Goal: Navigation & Orientation: Find specific page/section

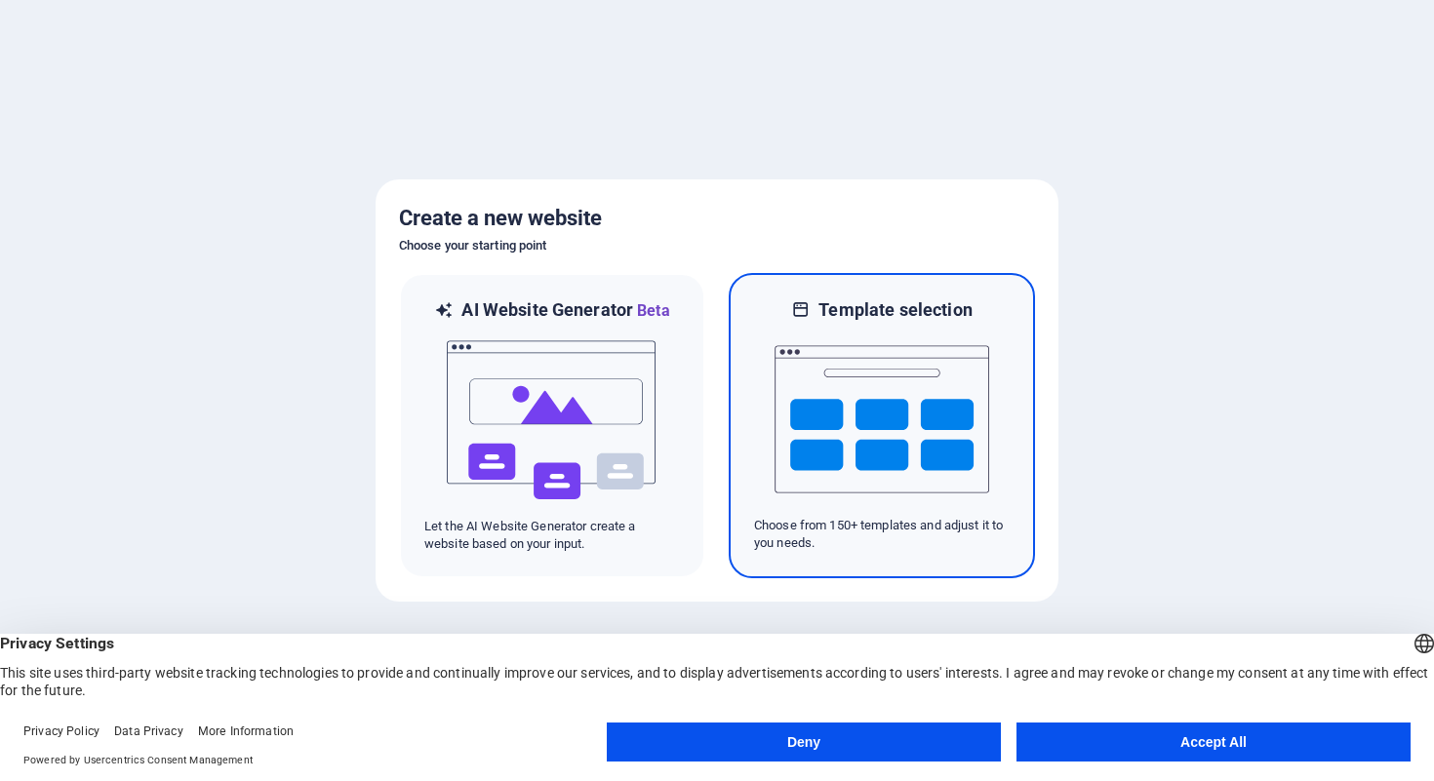
click at [834, 415] on img at bounding box center [882, 419] width 215 height 195
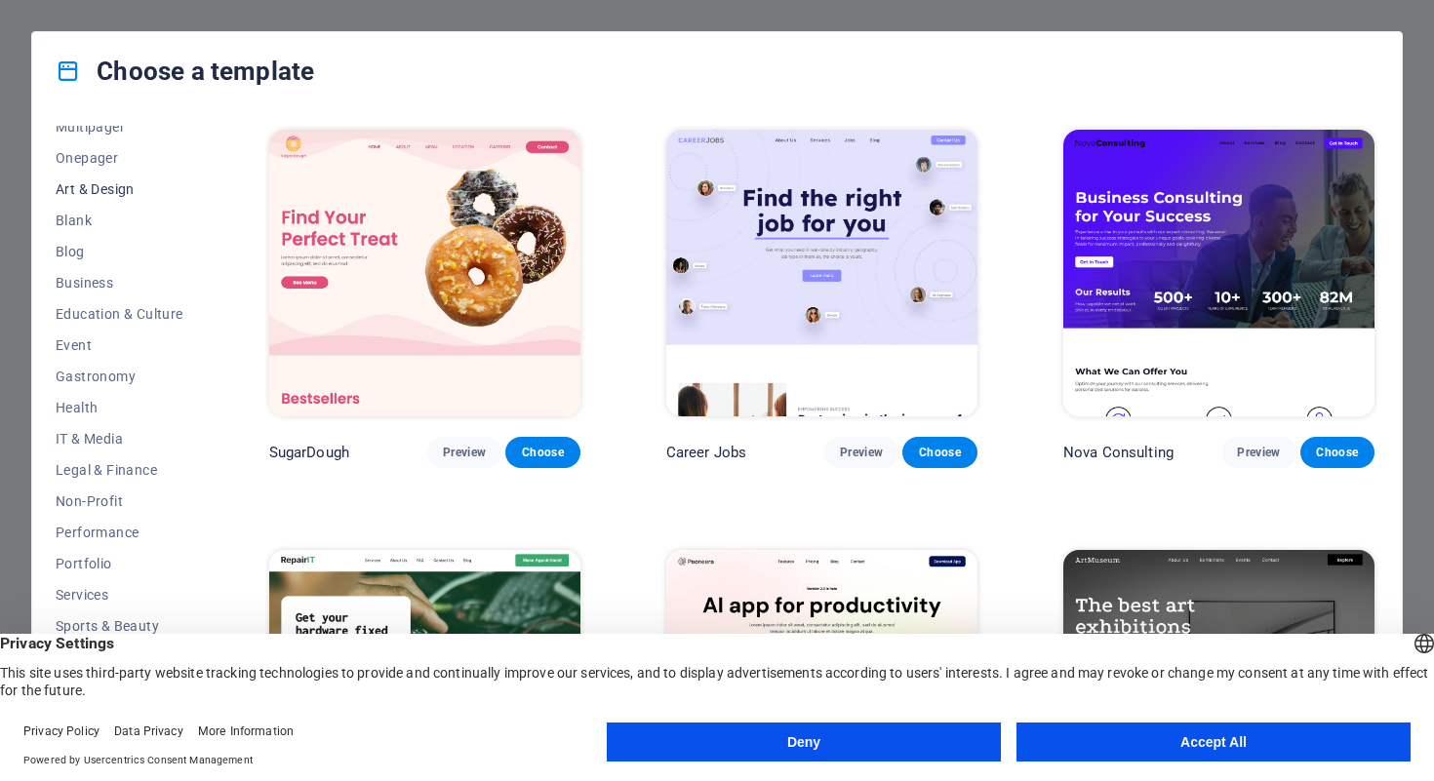
scroll to position [180, 0]
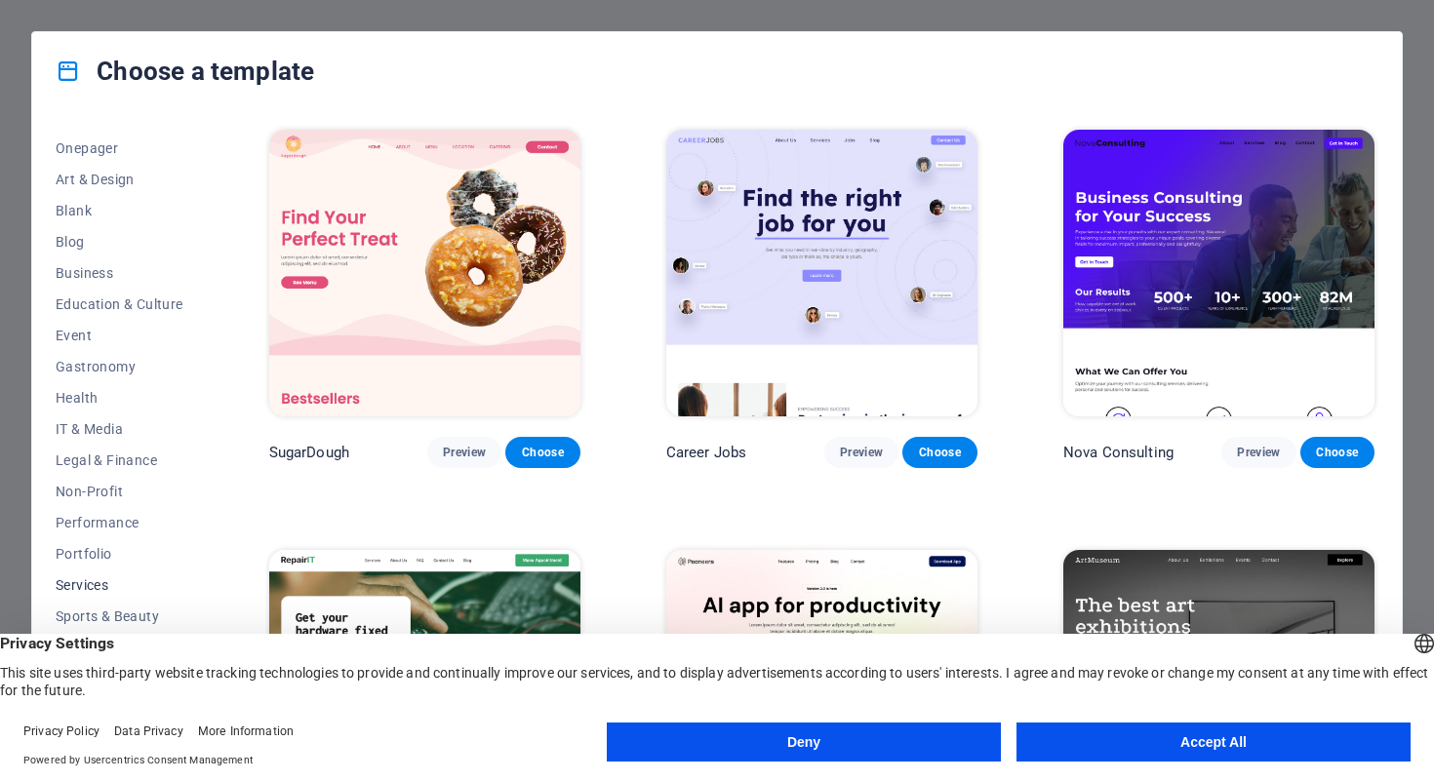
click at [86, 586] on span "Services" at bounding box center [120, 586] width 128 height 16
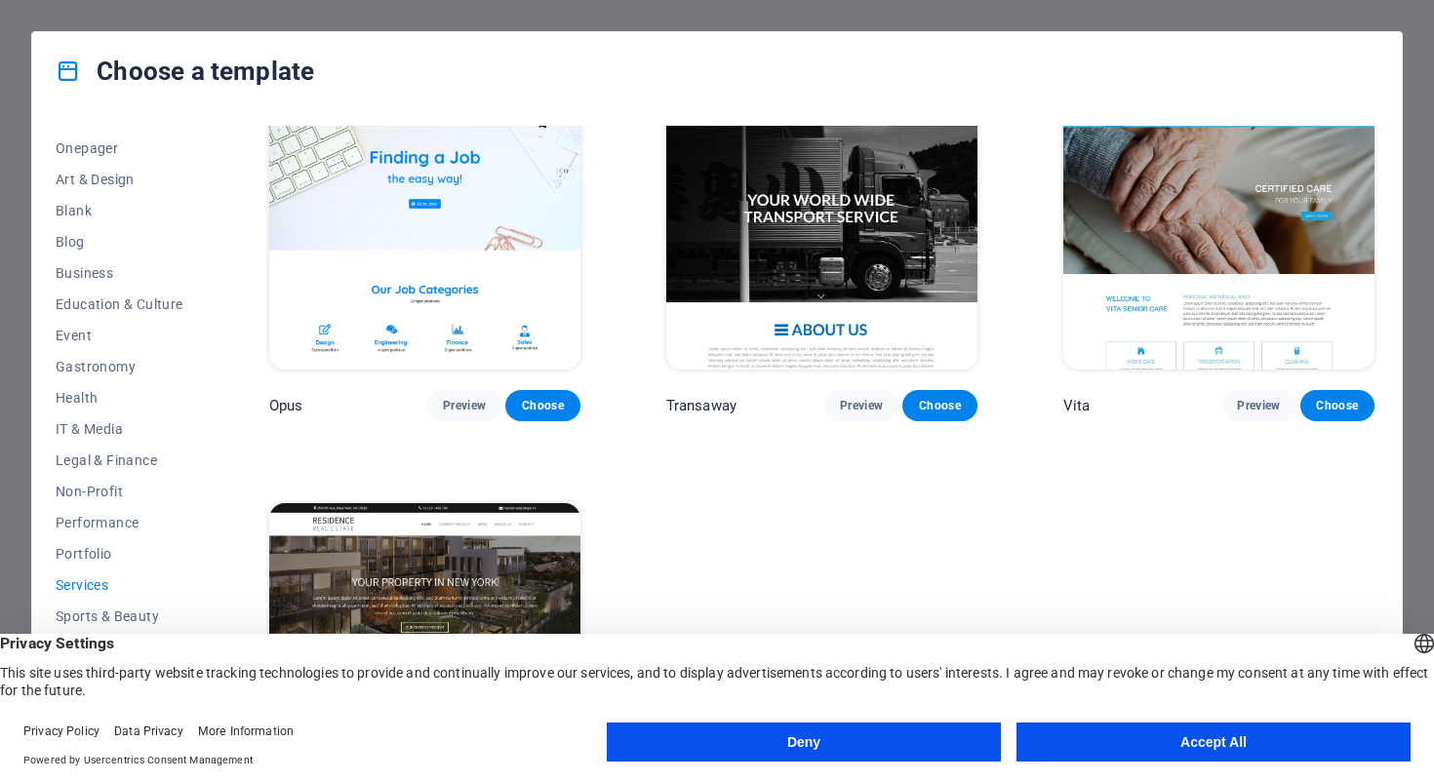
scroll to position [2664, 0]
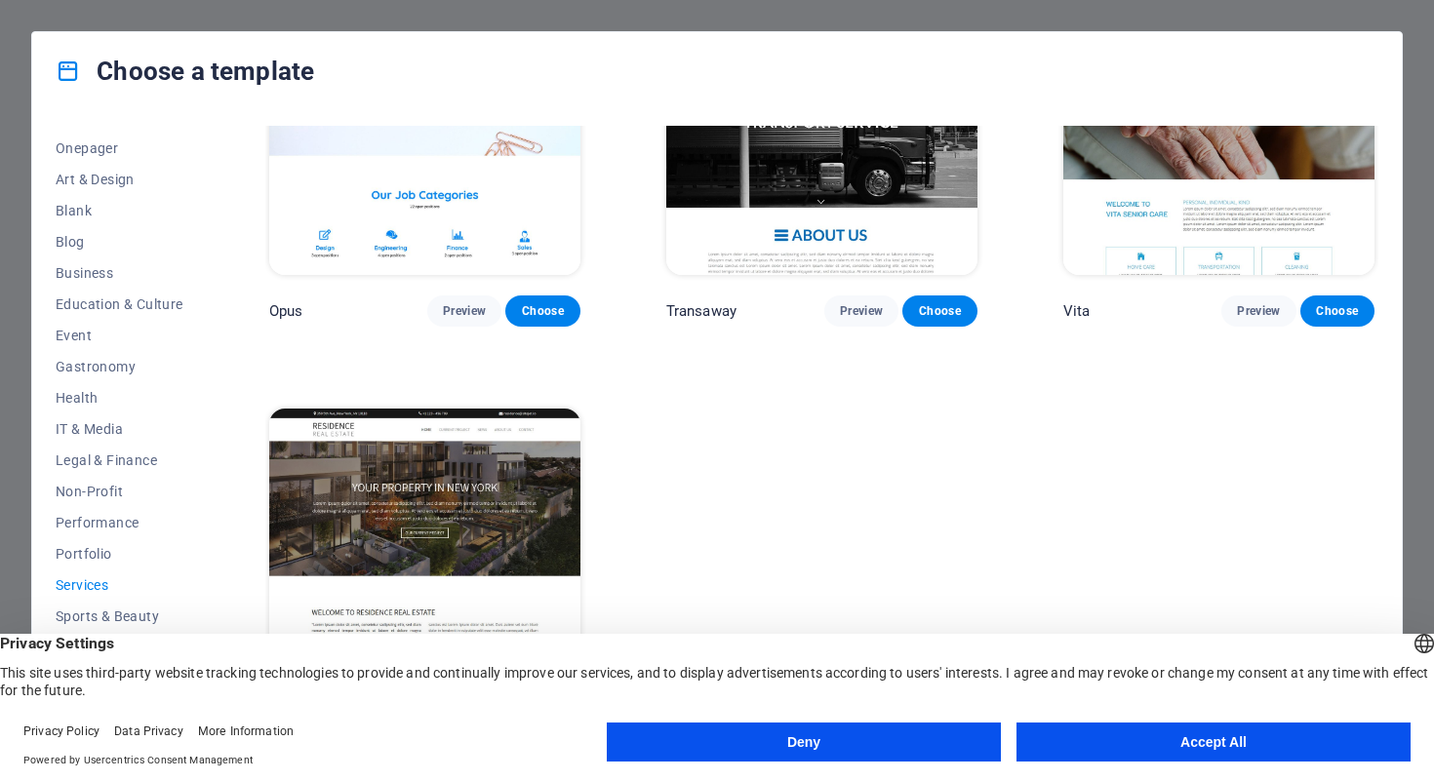
click at [840, 739] on button "Deny" at bounding box center [804, 742] width 394 height 39
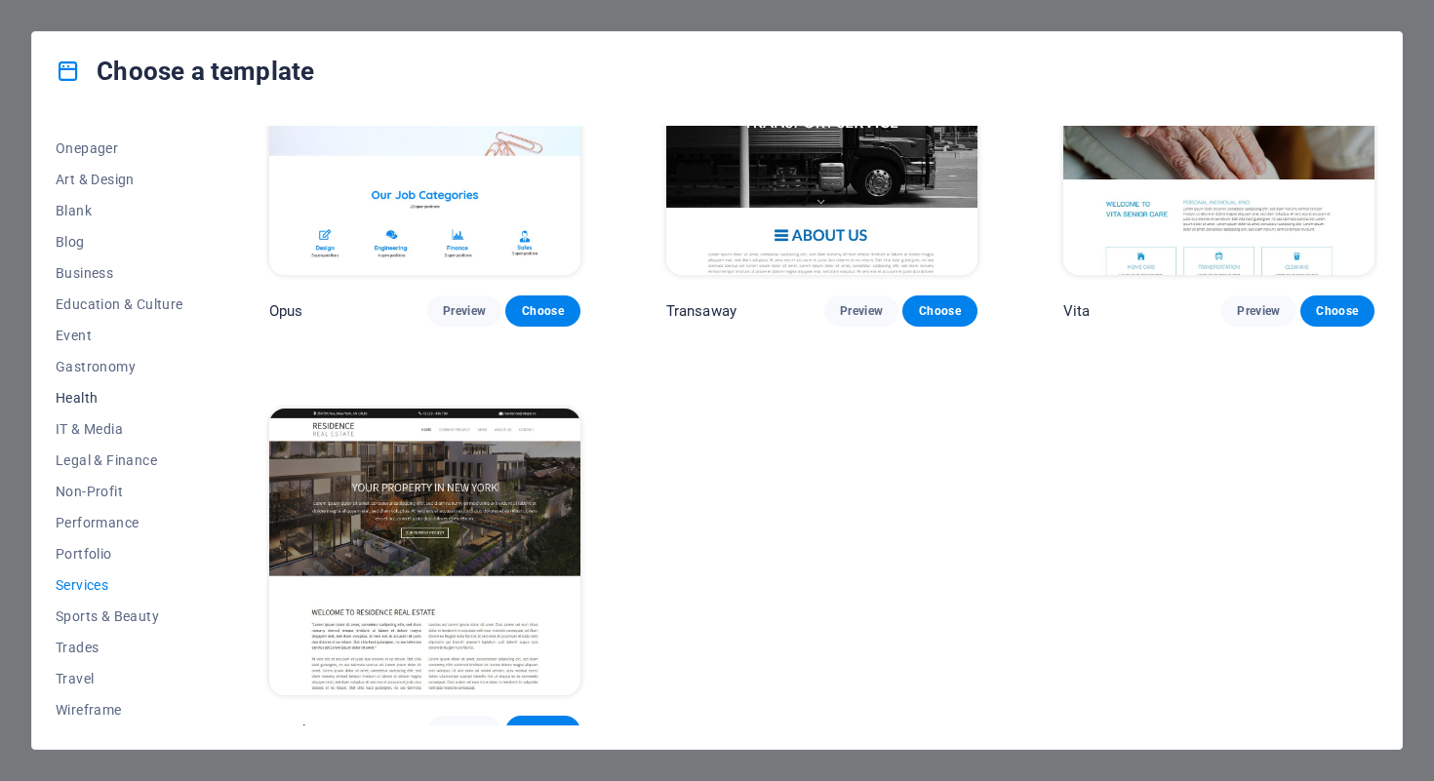
scroll to position [0, 0]
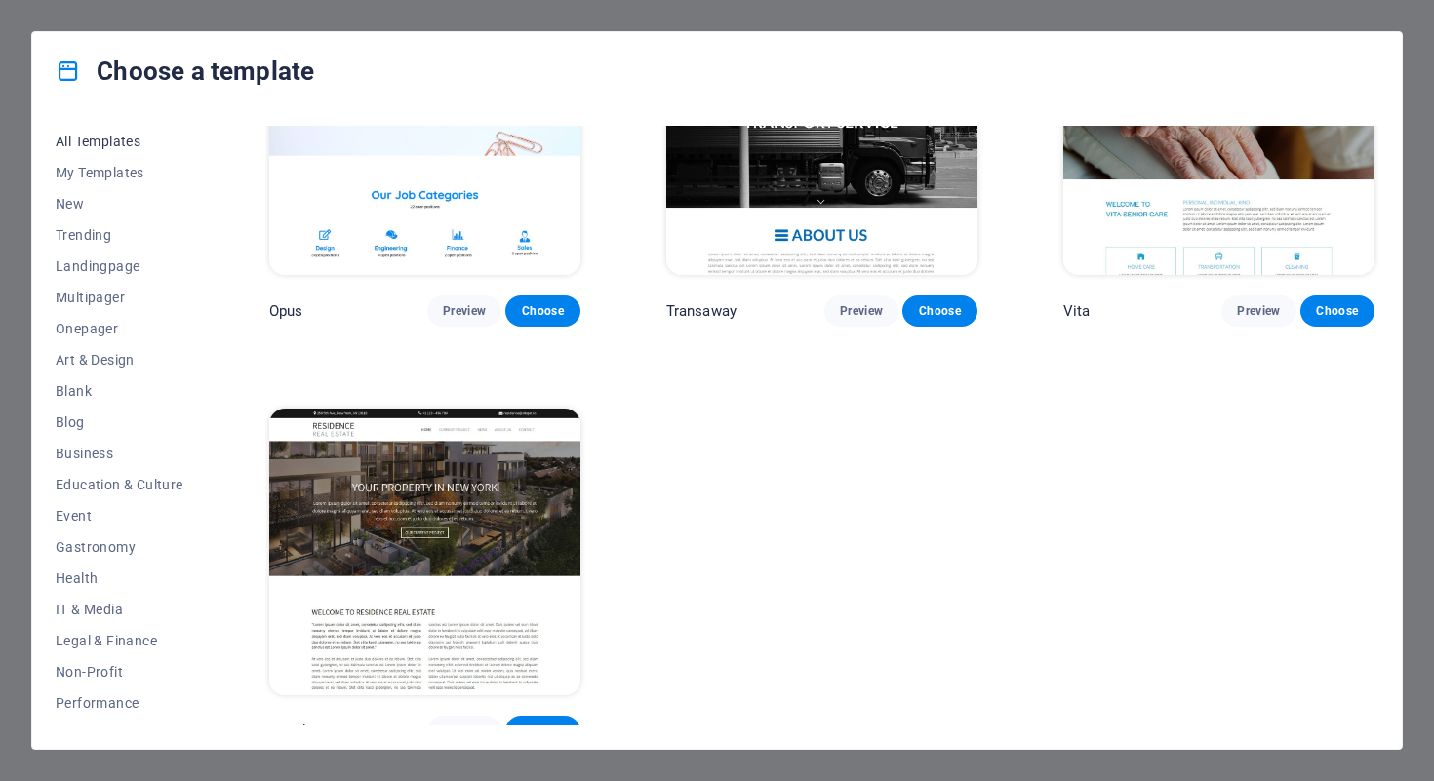
click at [115, 139] on span "All Templates" at bounding box center [120, 142] width 128 height 16
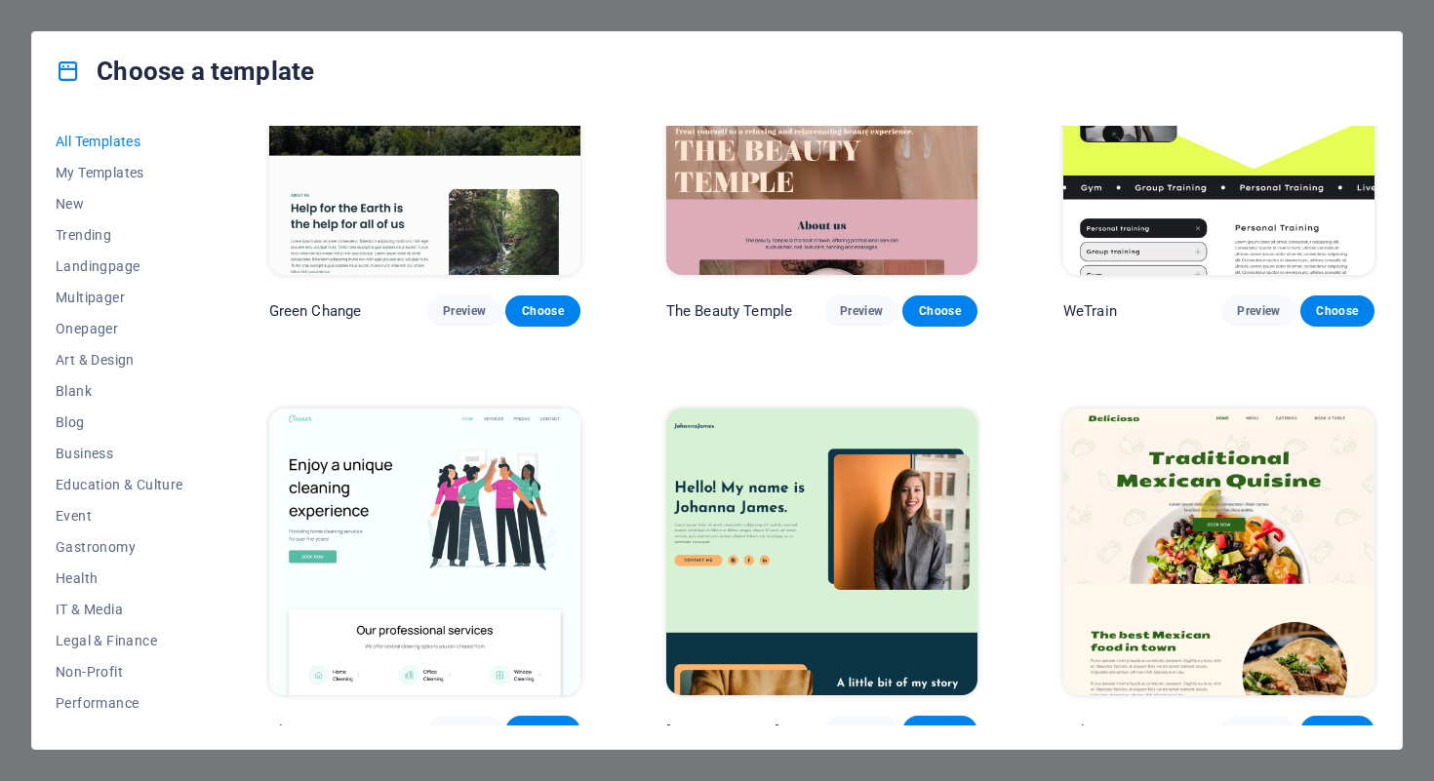
scroll to position [14789, 0]
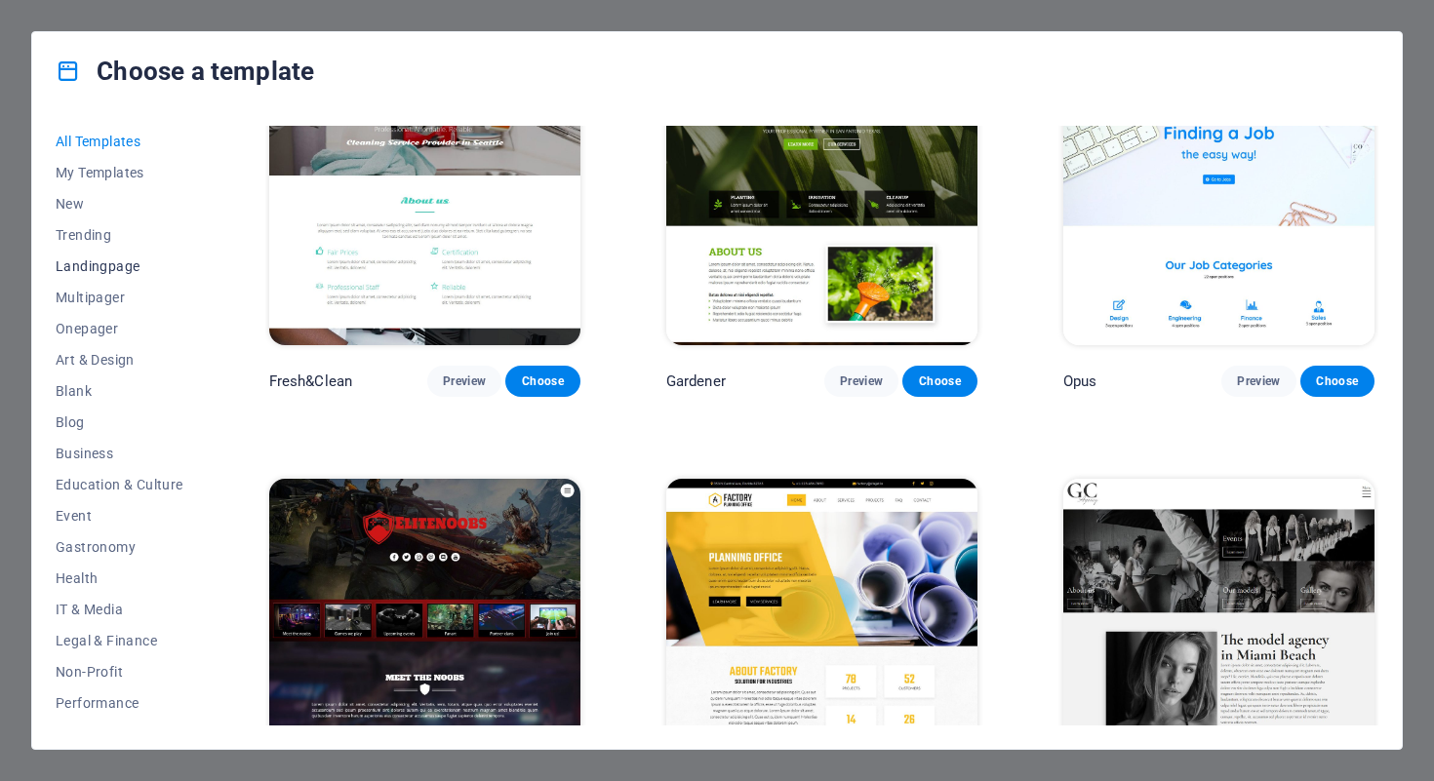
click at [93, 269] on span "Landingpage" at bounding box center [120, 267] width 128 height 16
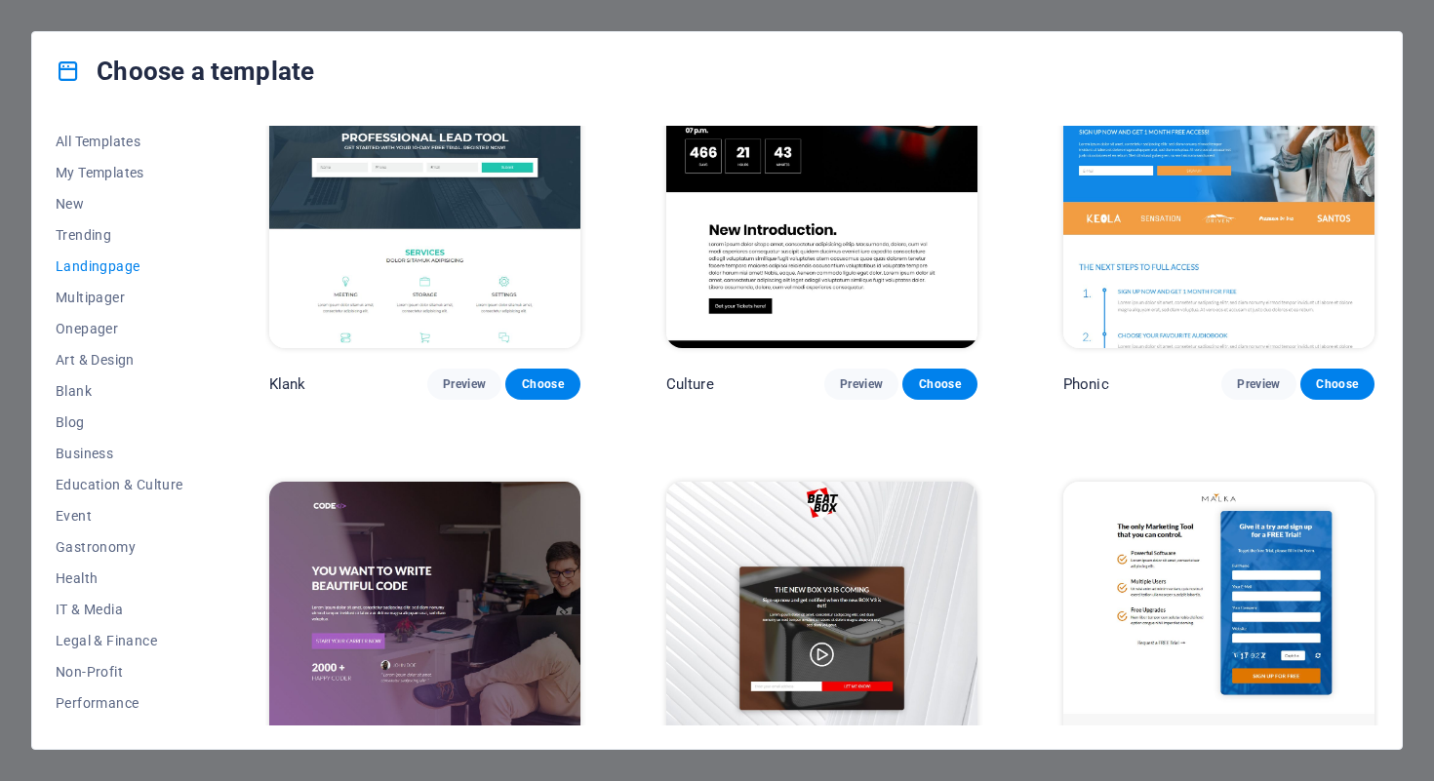
scroll to position [0, 0]
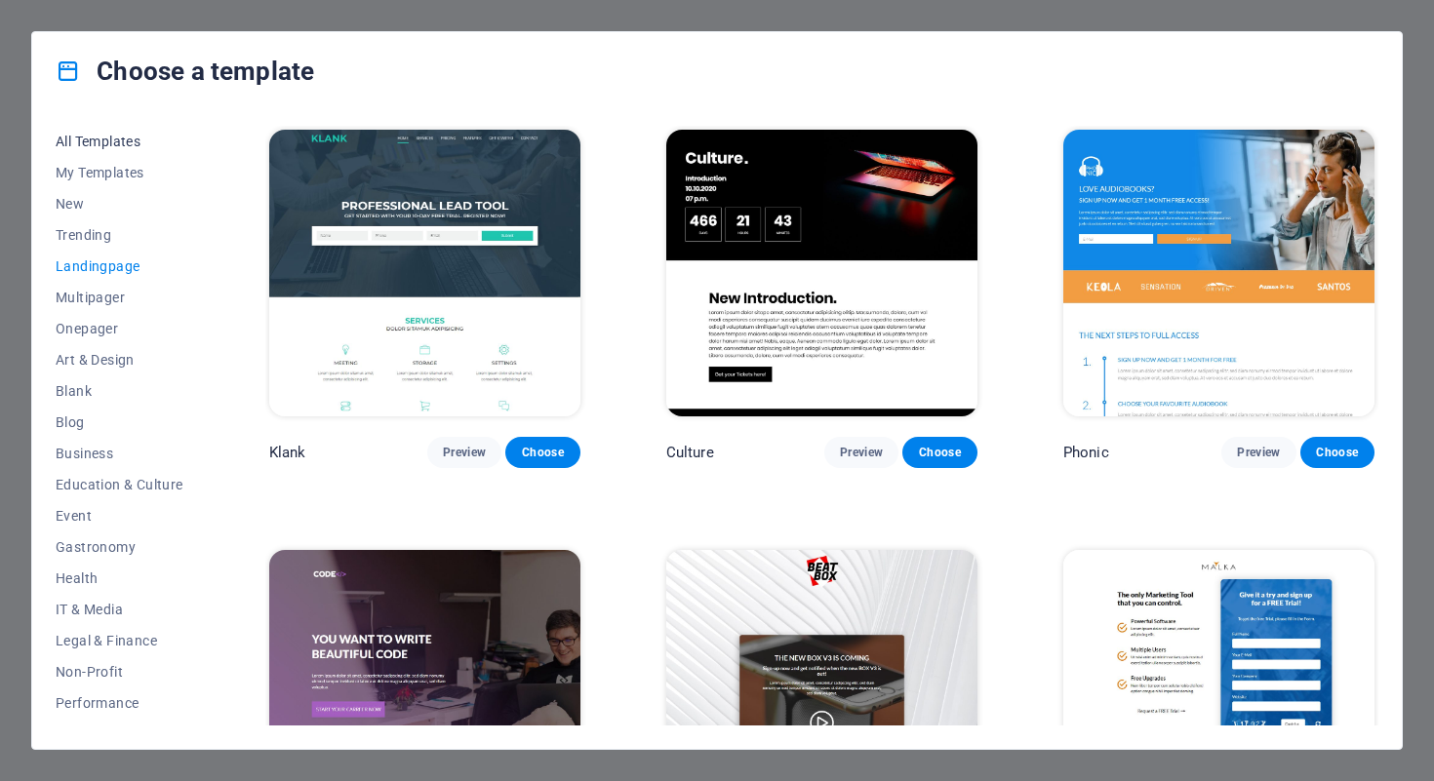
click at [116, 138] on span "All Templates" at bounding box center [120, 142] width 128 height 16
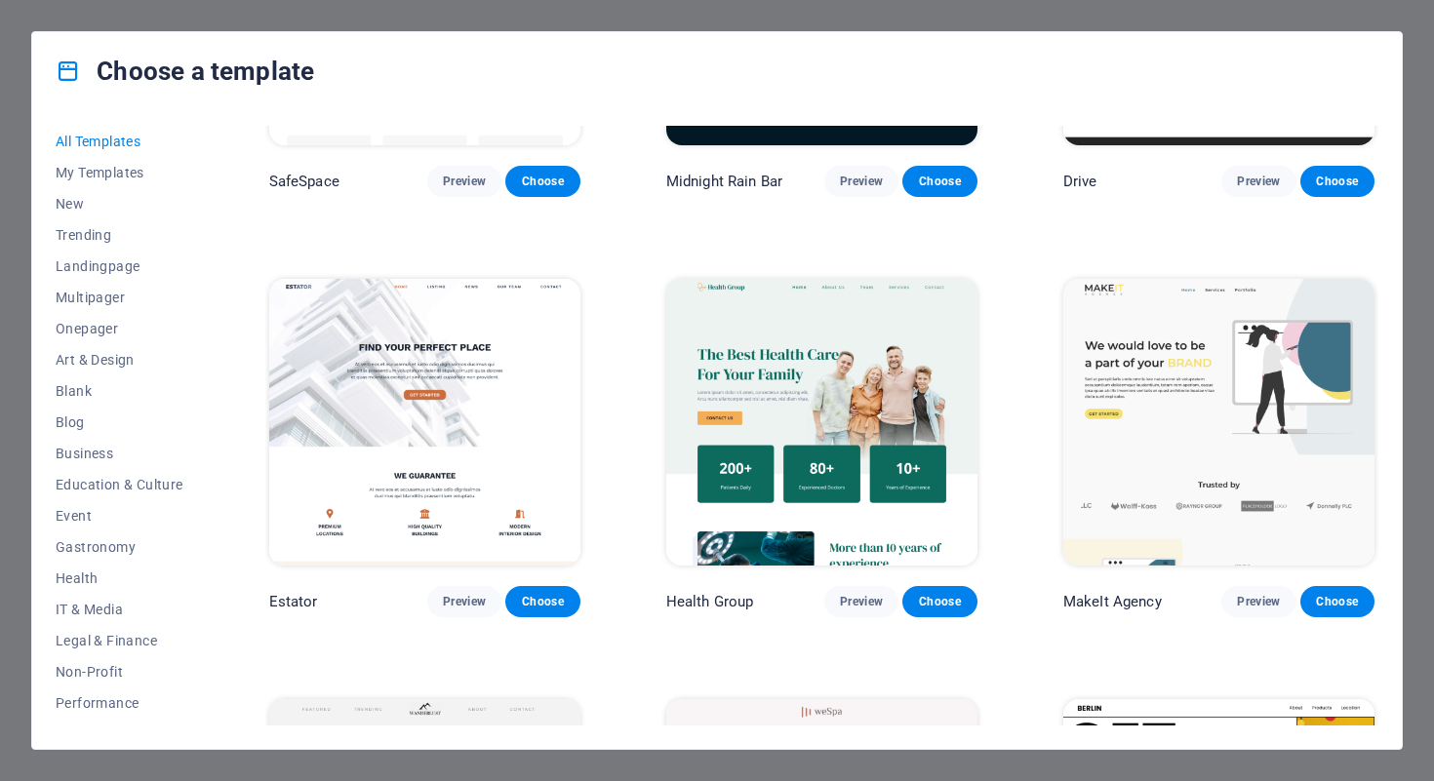
scroll to position [4068, 0]
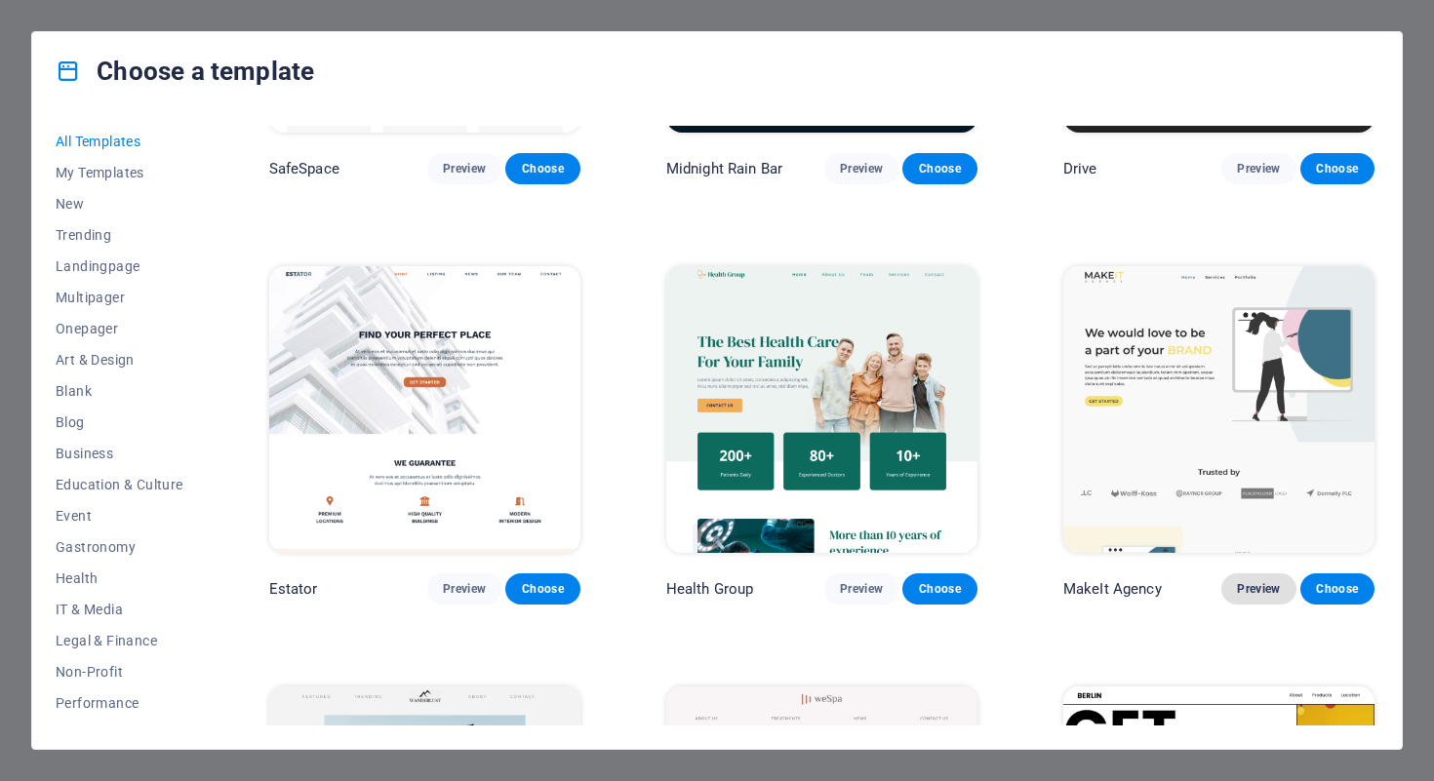
click at [1265, 581] on span "Preview" at bounding box center [1258, 589] width 43 height 16
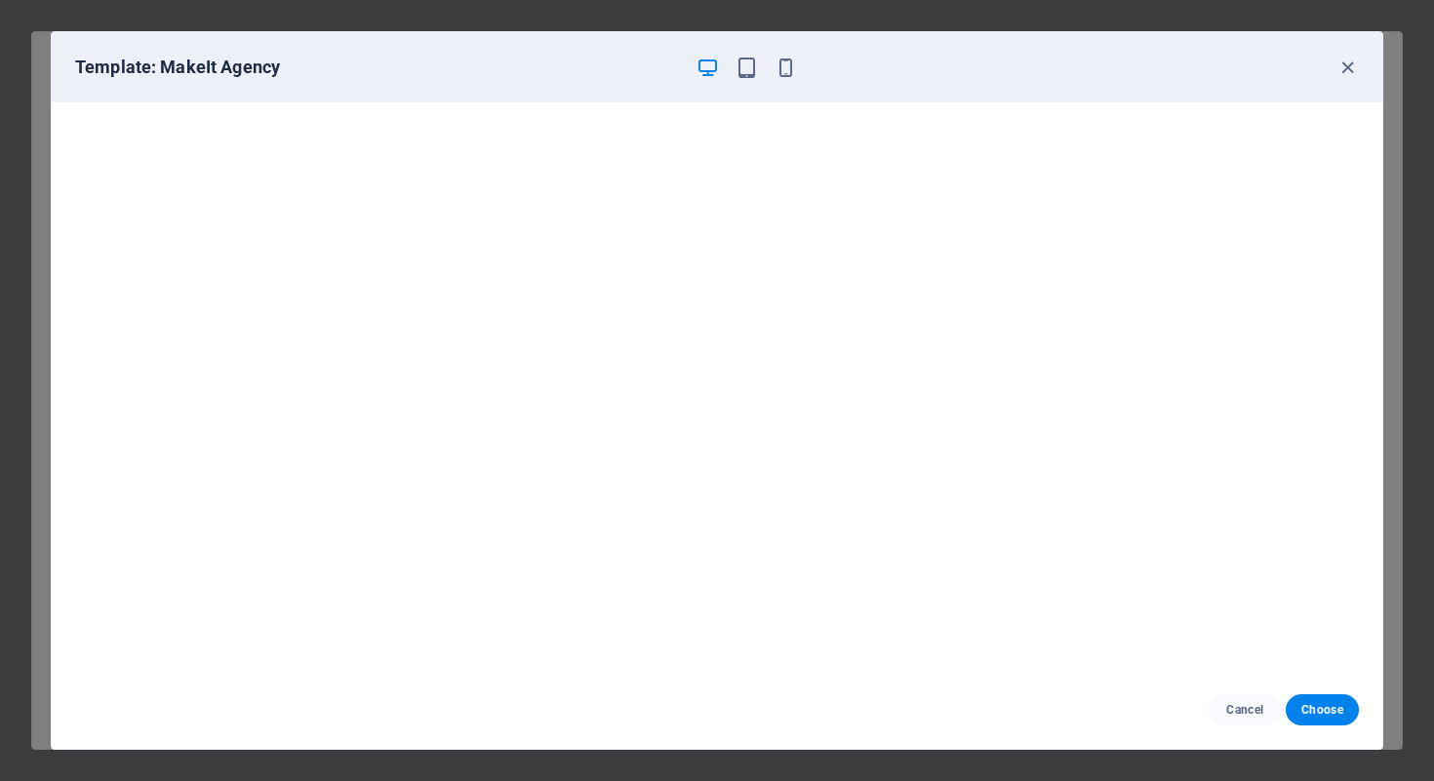
scroll to position [4, 0]
click at [795, 64] on icon "button" at bounding box center [786, 68] width 22 height 22
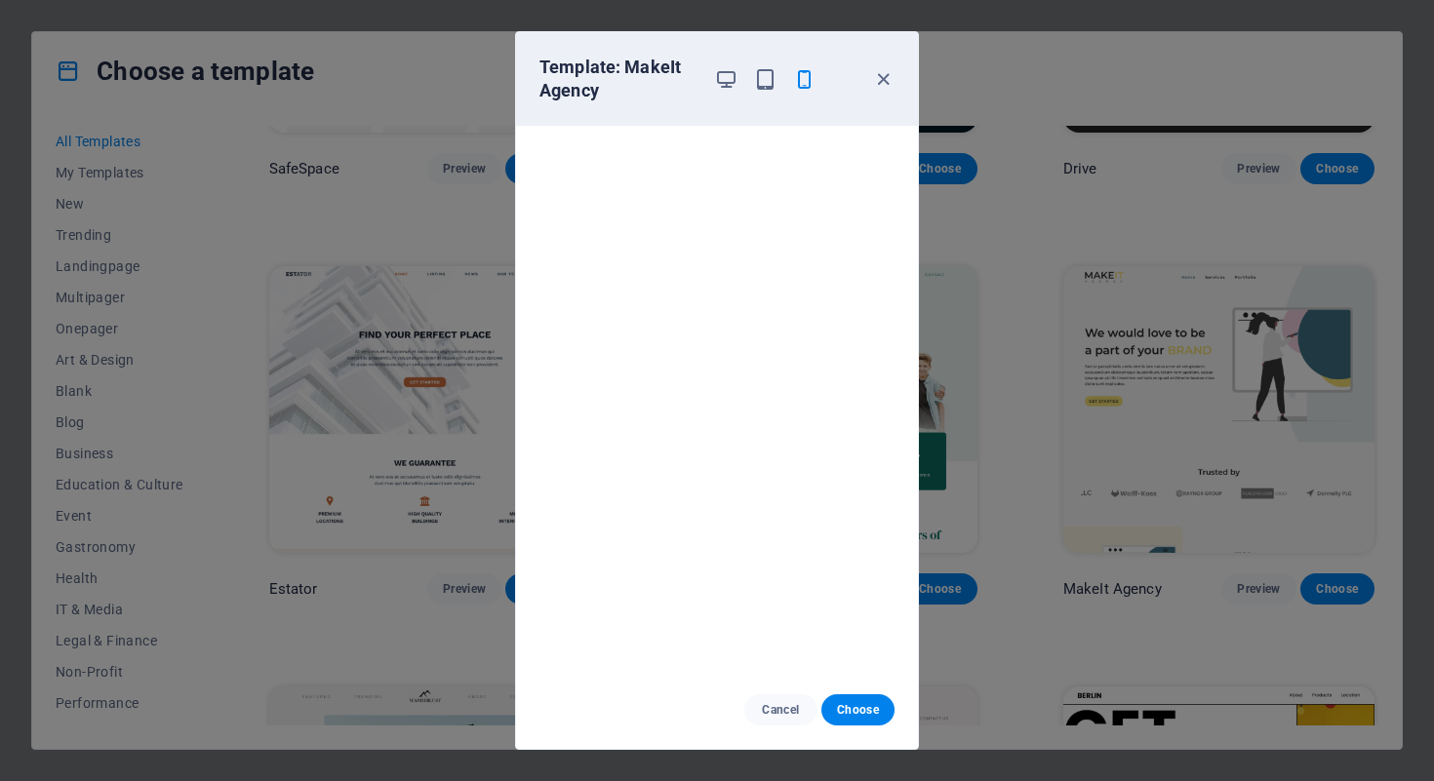
scroll to position [0, 0]
click at [881, 73] on icon "button" at bounding box center [883, 79] width 22 height 22
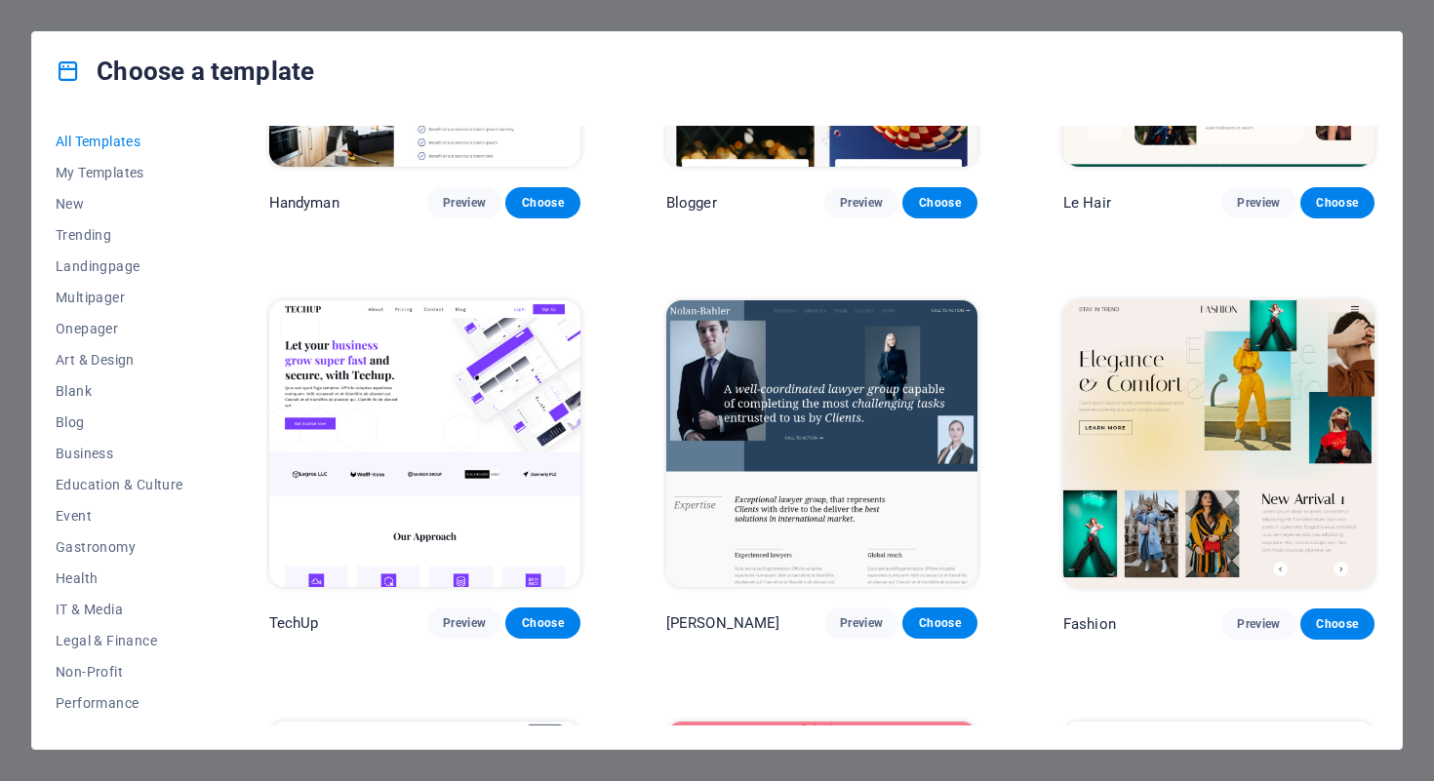
scroll to position [6143, 0]
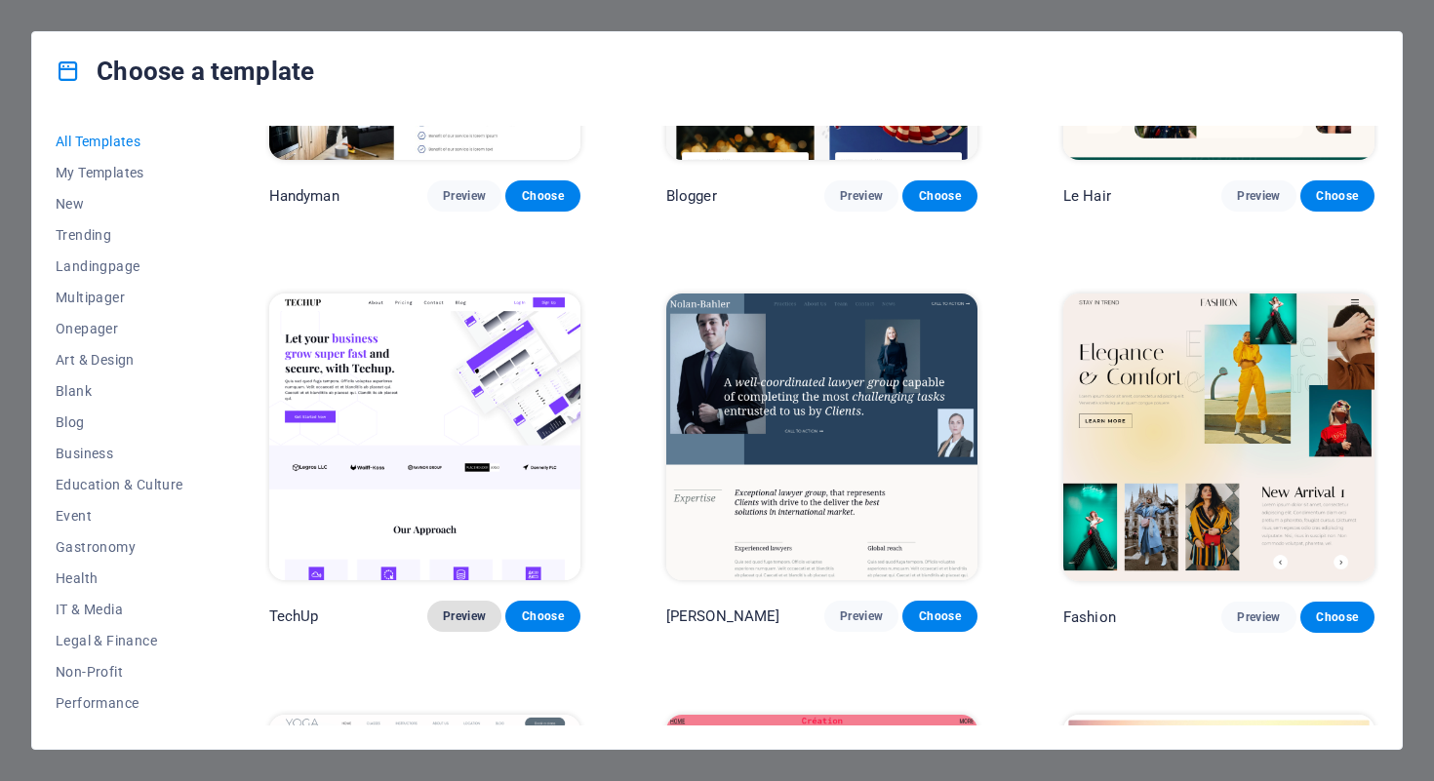
click at [467, 609] on span "Preview" at bounding box center [464, 617] width 43 height 16
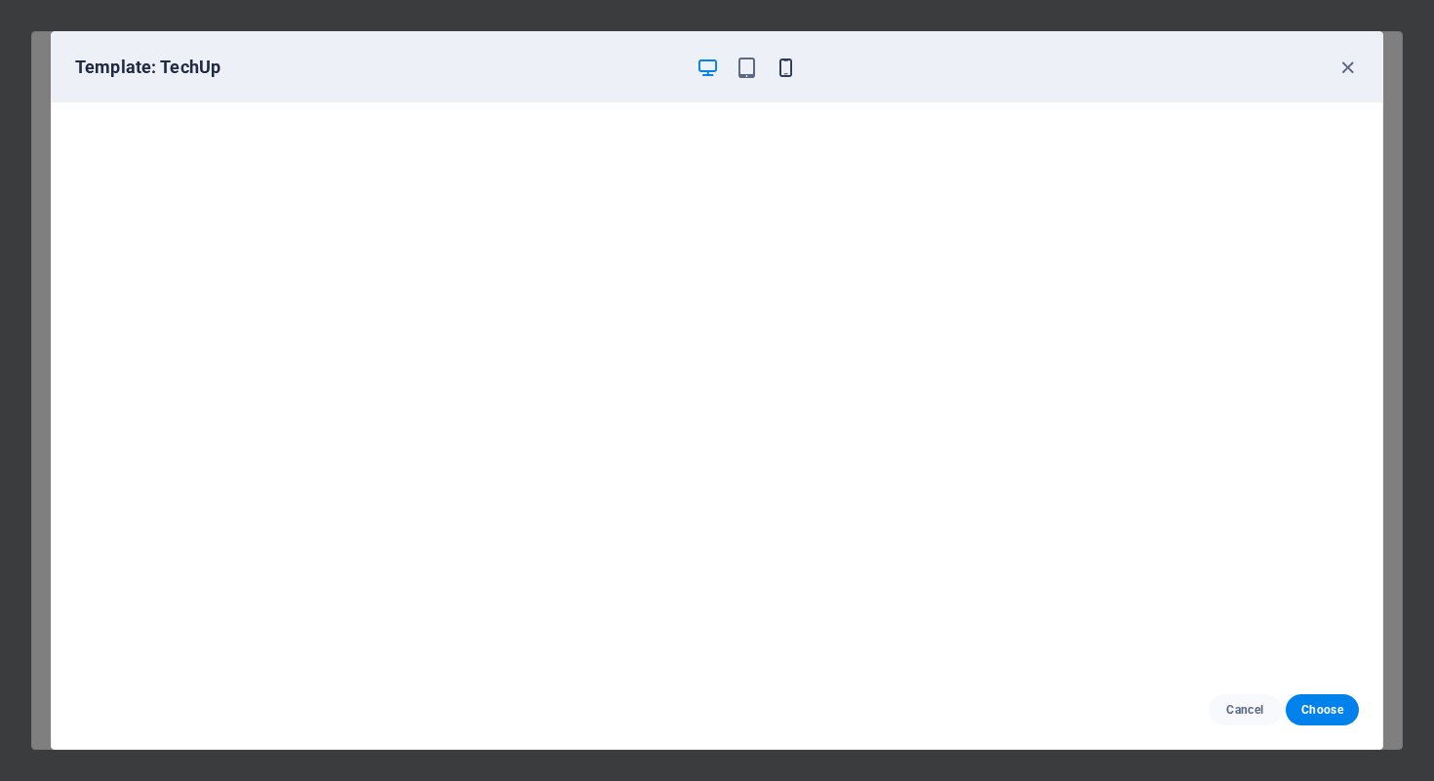
click at [781, 78] on icon "button" at bounding box center [786, 68] width 22 height 22
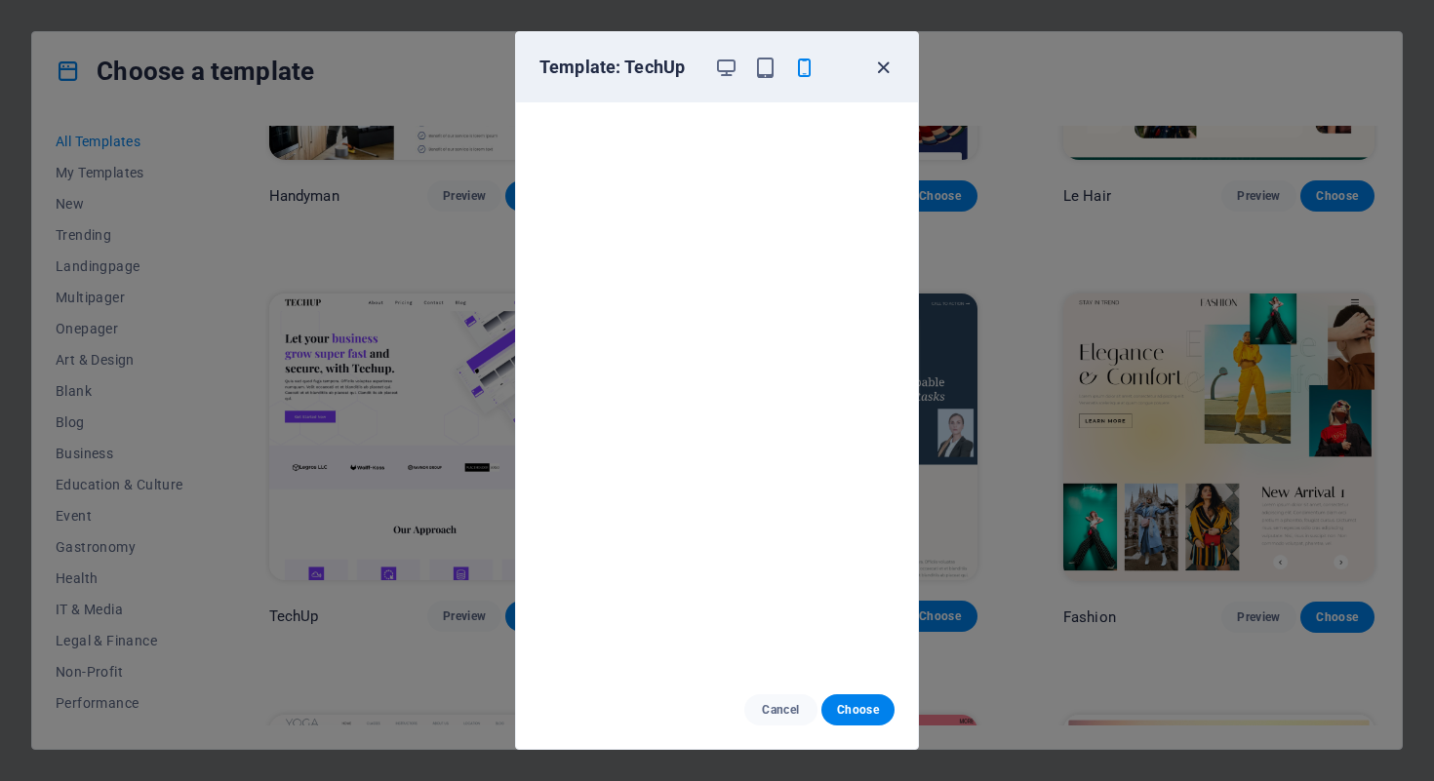
click at [884, 69] on icon "button" at bounding box center [883, 68] width 22 height 22
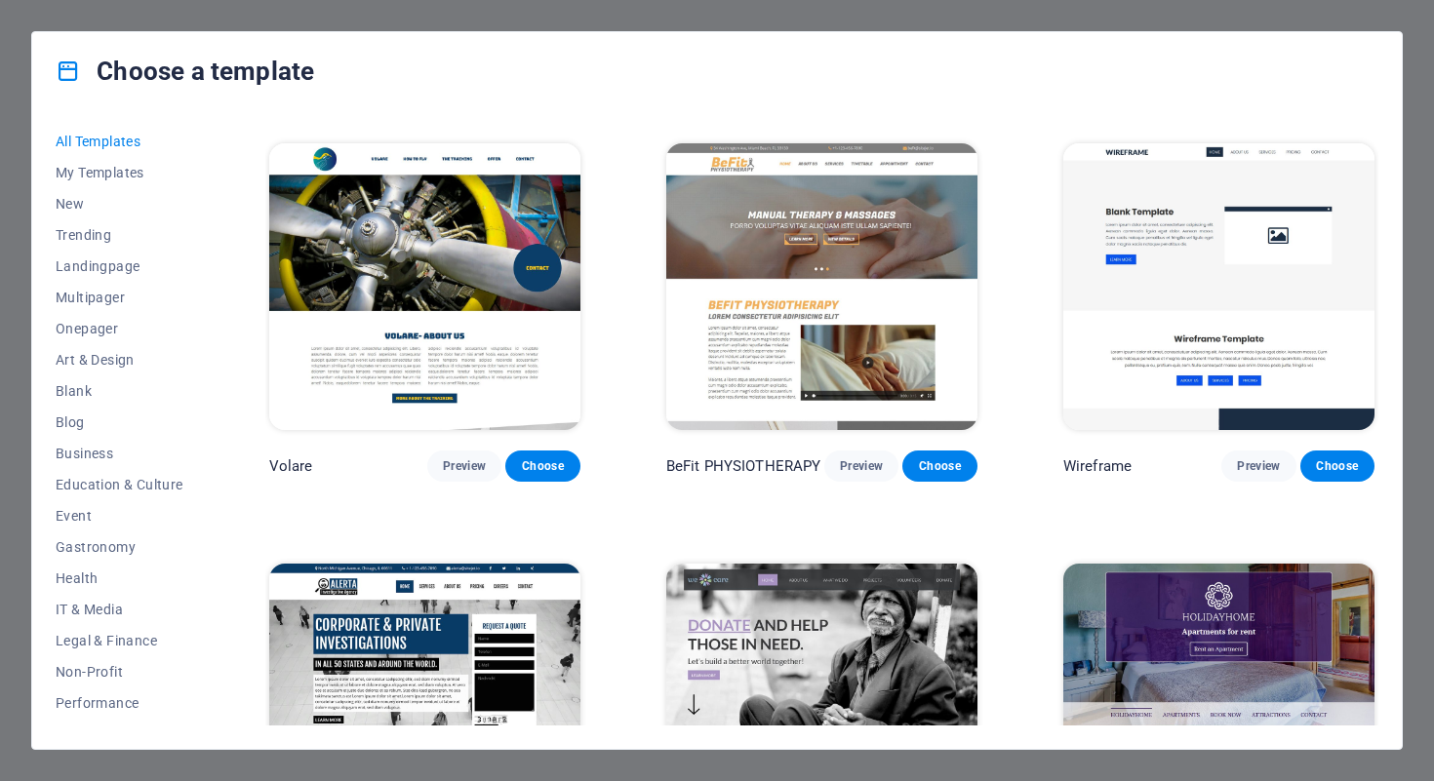
scroll to position [10505, 0]
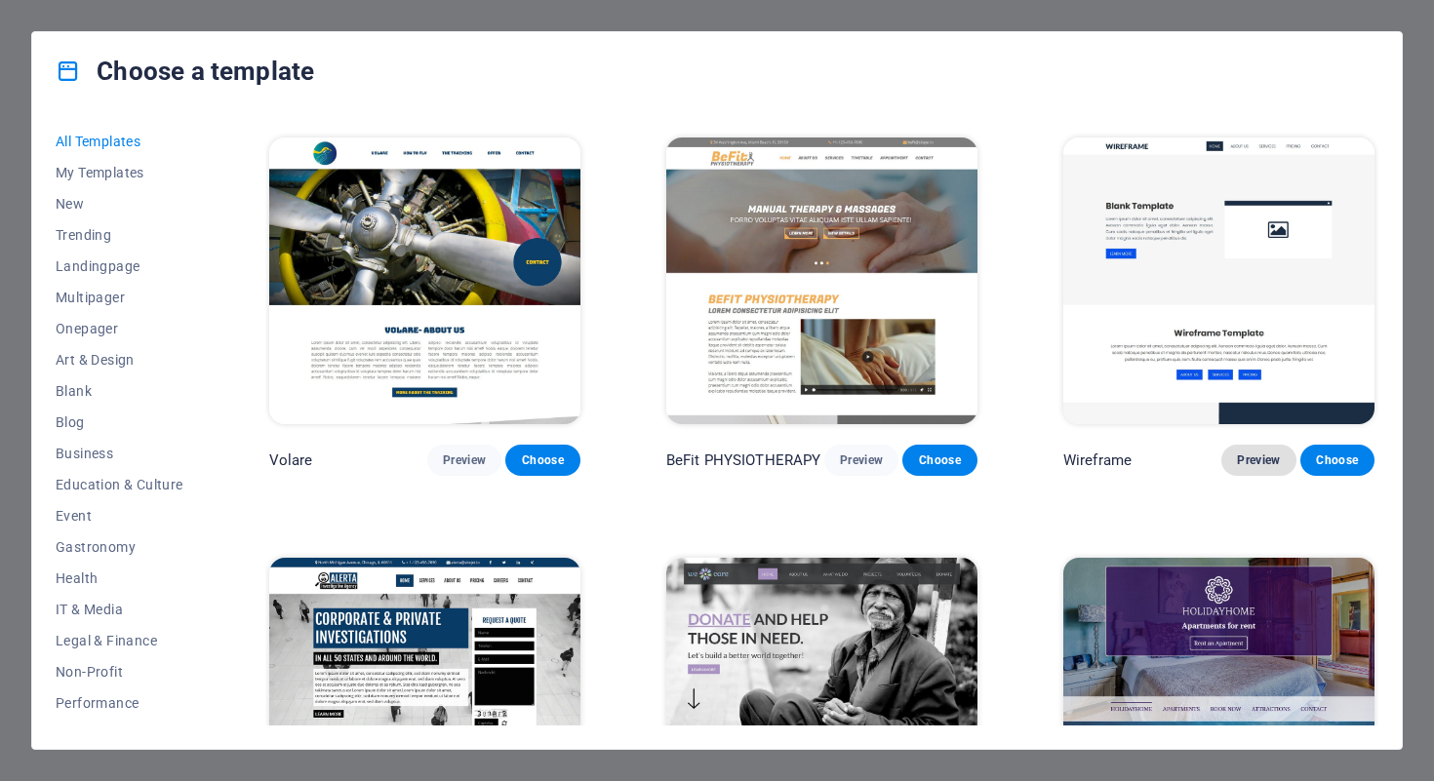
click at [1252, 453] on span "Preview" at bounding box center [1258, 461] width 43 height 16
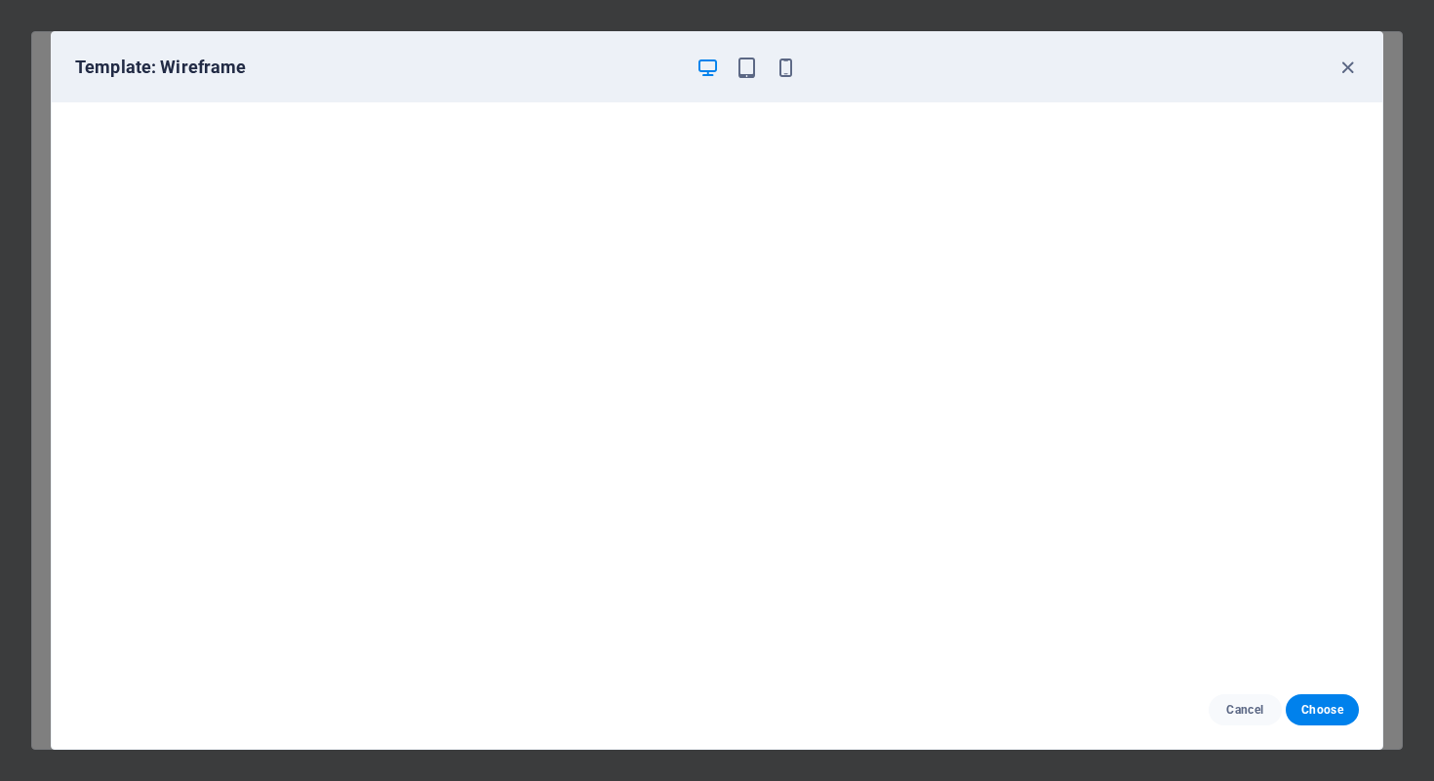
scroll to position [4, 0]
click at [1338, 69] on icon "button" at bounding box center [1348, 68] width 22 height 22
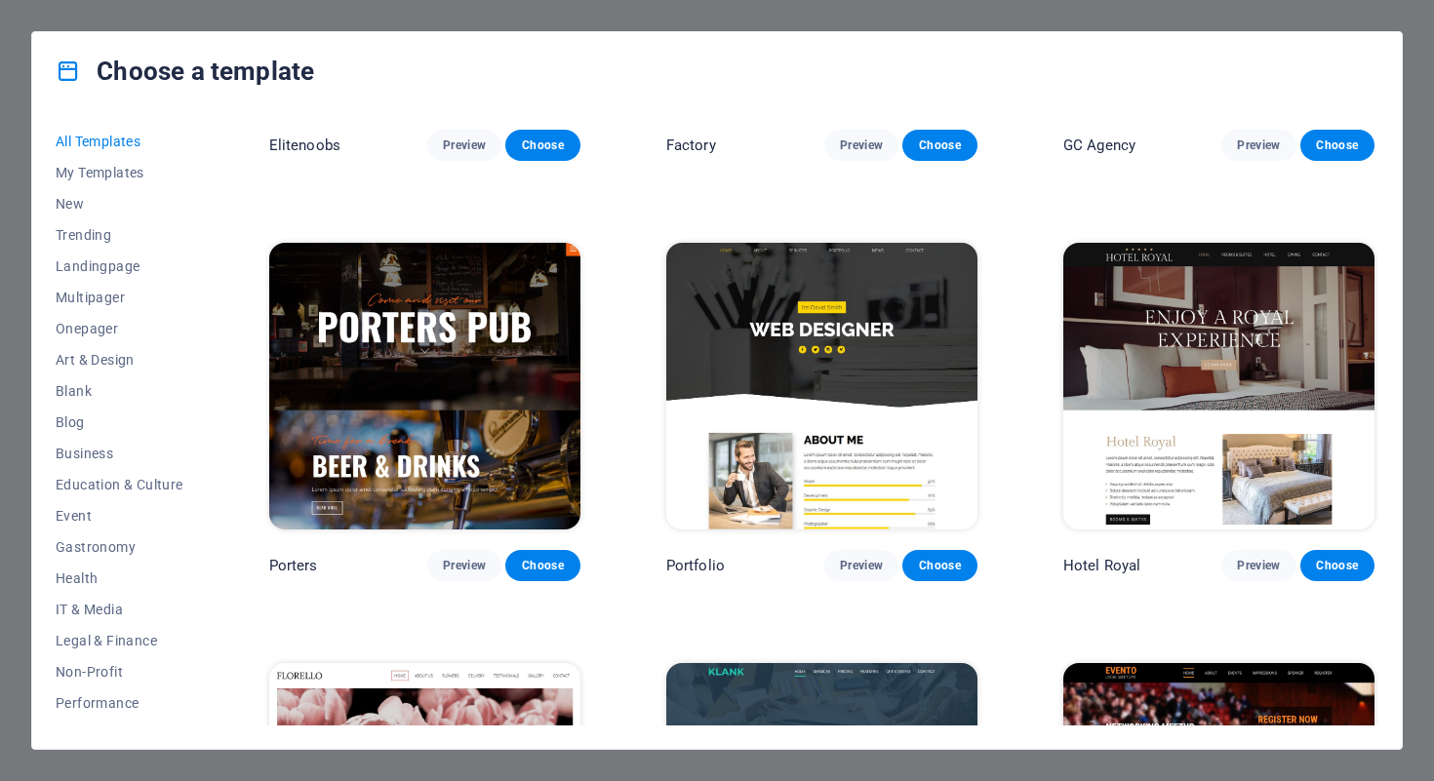
scroll to position [15454, 0]
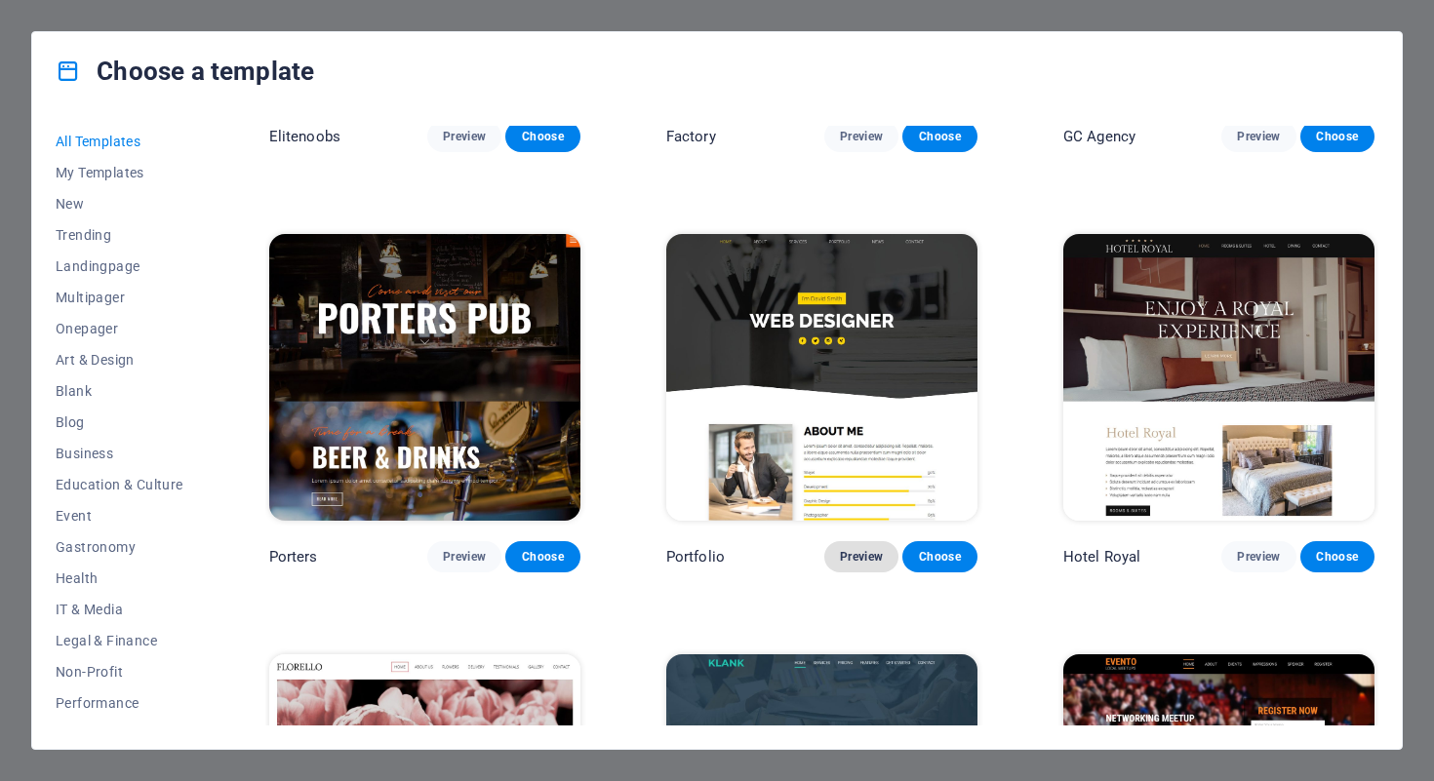
click at [864, 549] on span "Preview" at bounding box center [861, 557] width 43 height 16
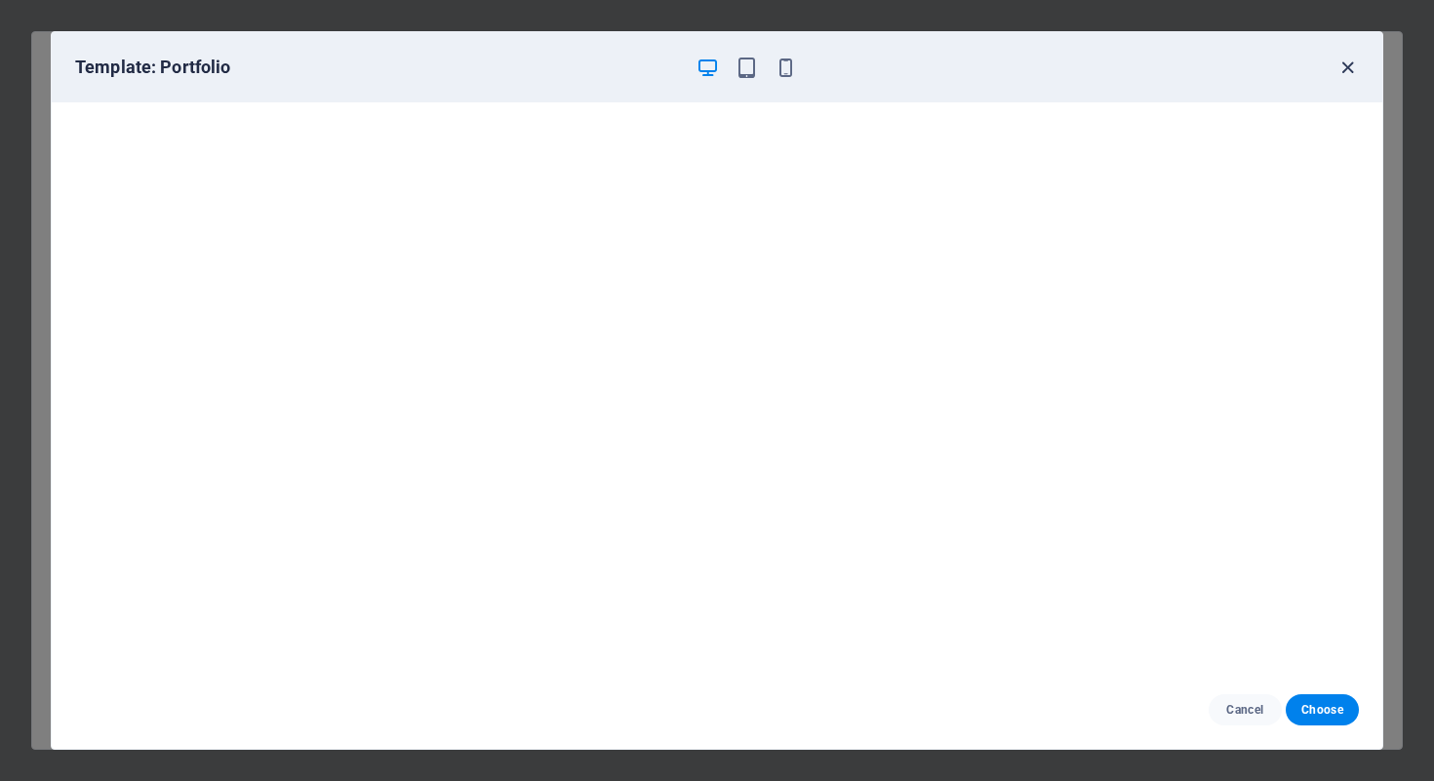
click at [1350, 68] on icon "button" at bounding box center [1348, 68] width 22 height 22
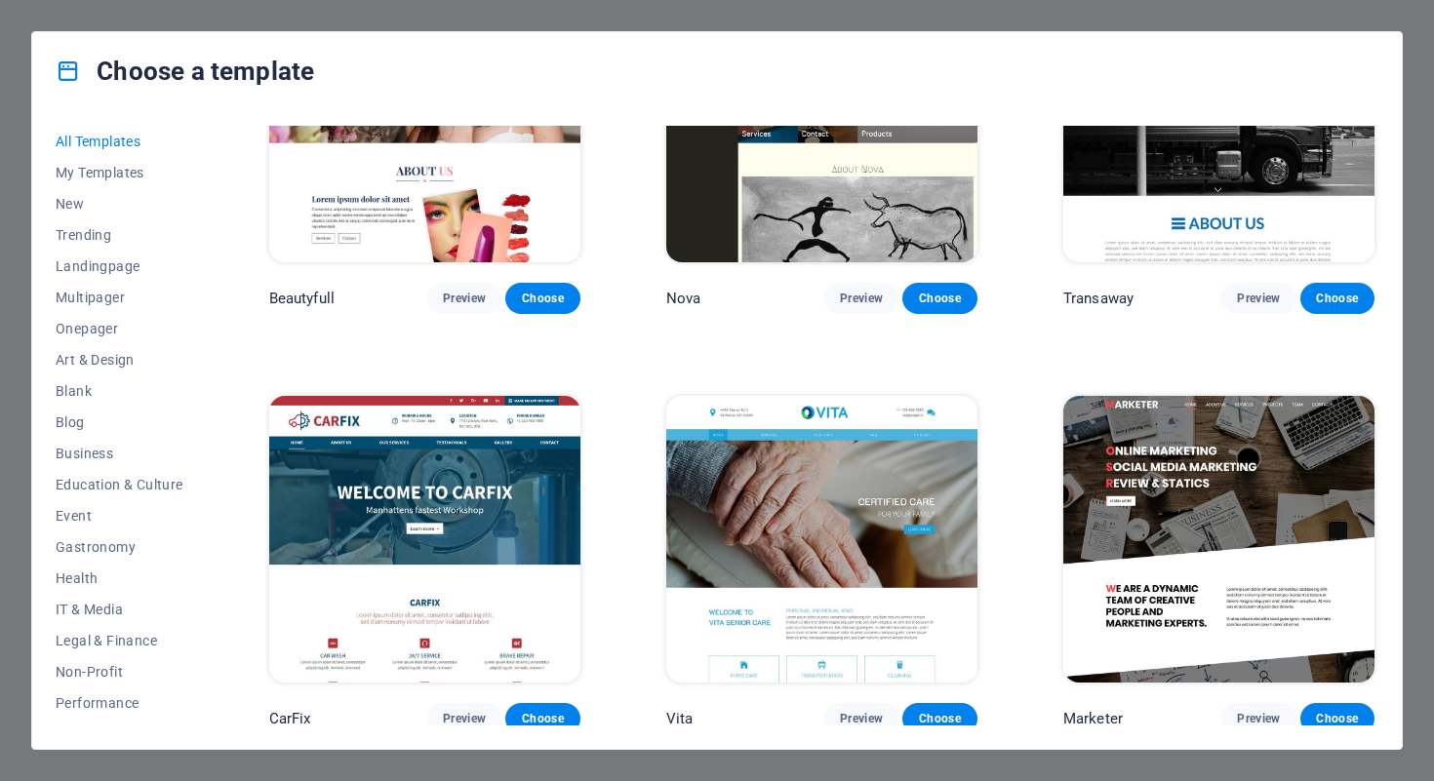
scroll to position [16557, 0]
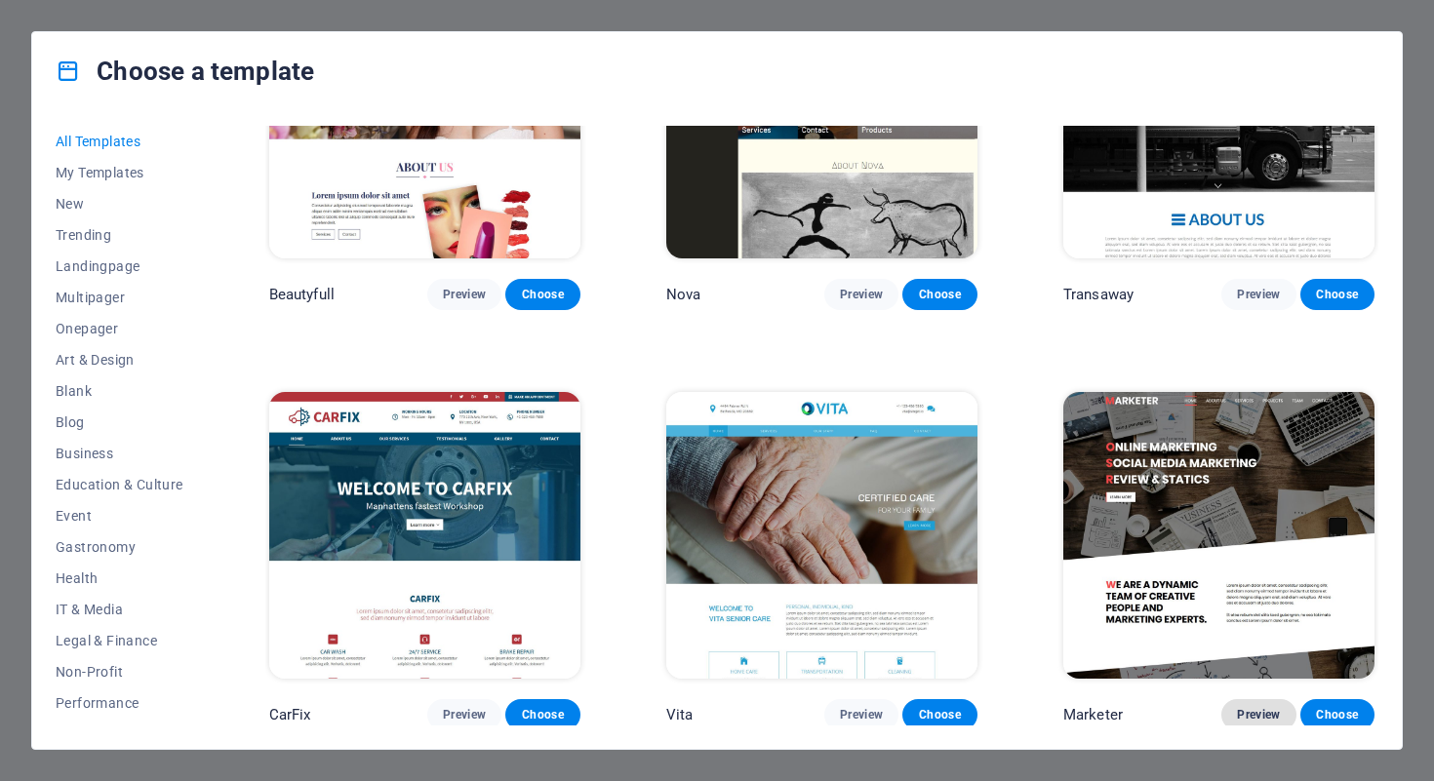
click at [1253, 707] on span "Preview" at bounding box center [1258, 715] width 43 height 16
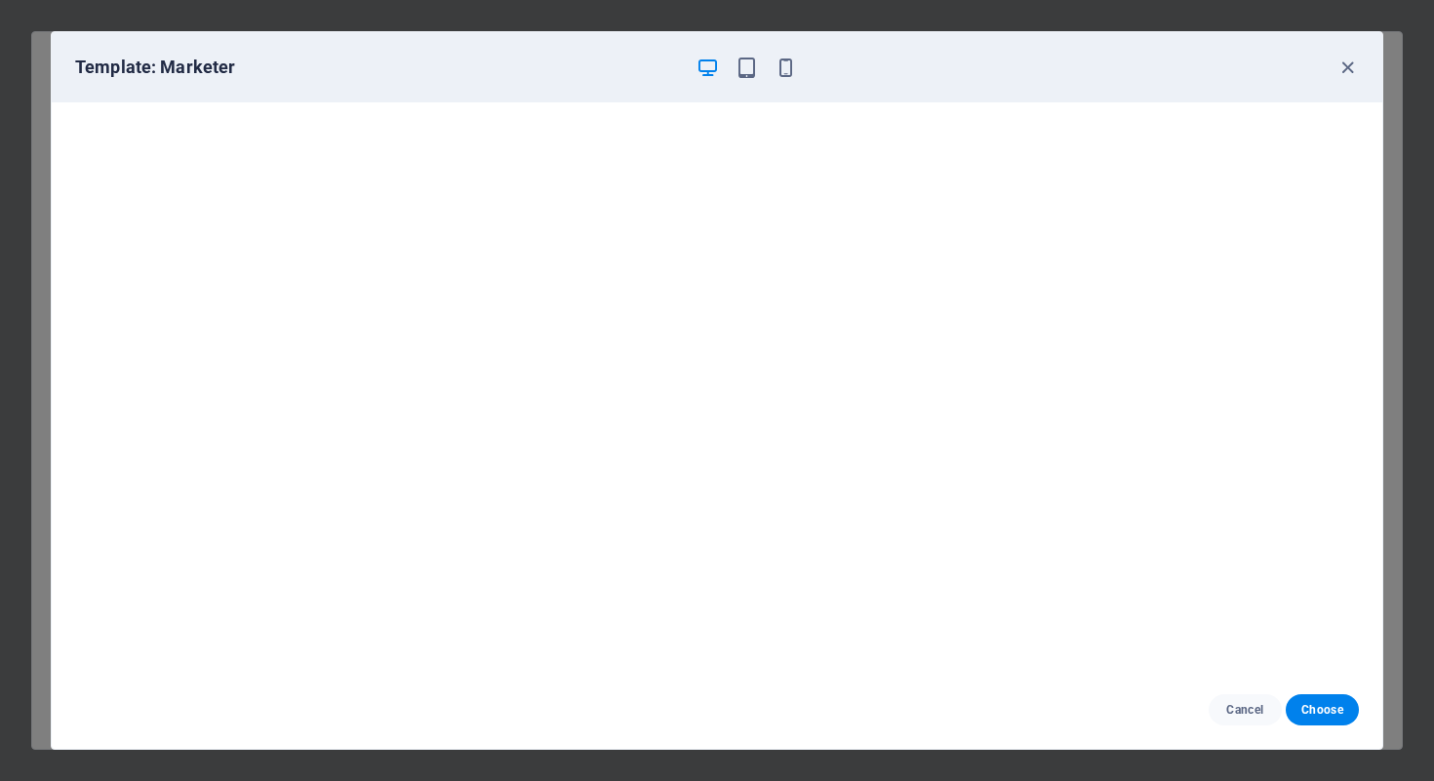
scroll to position [4, 0]
click at [1340, 70] on icon "button" at bounding box center [1348, 68] width 22 height 22
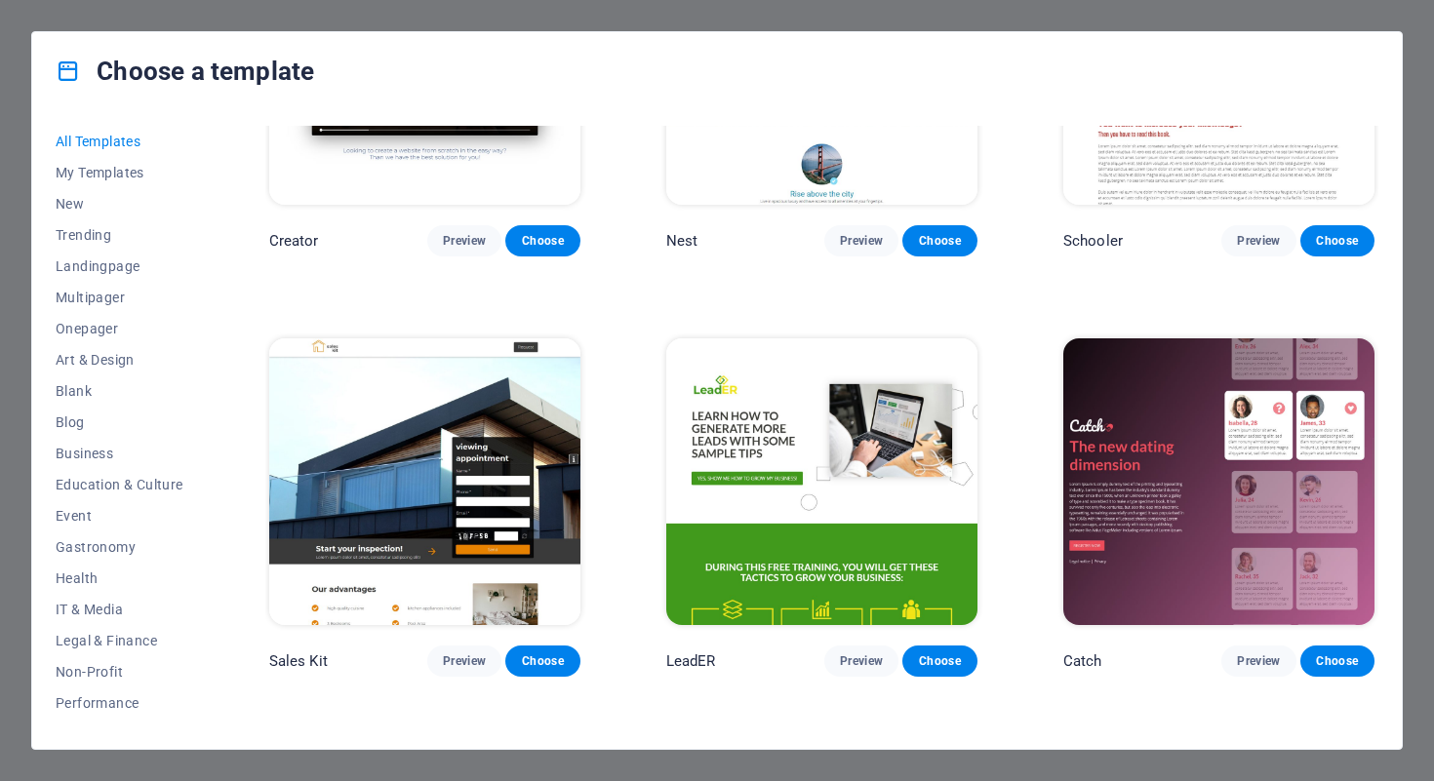
scroll to position [21680, 0]
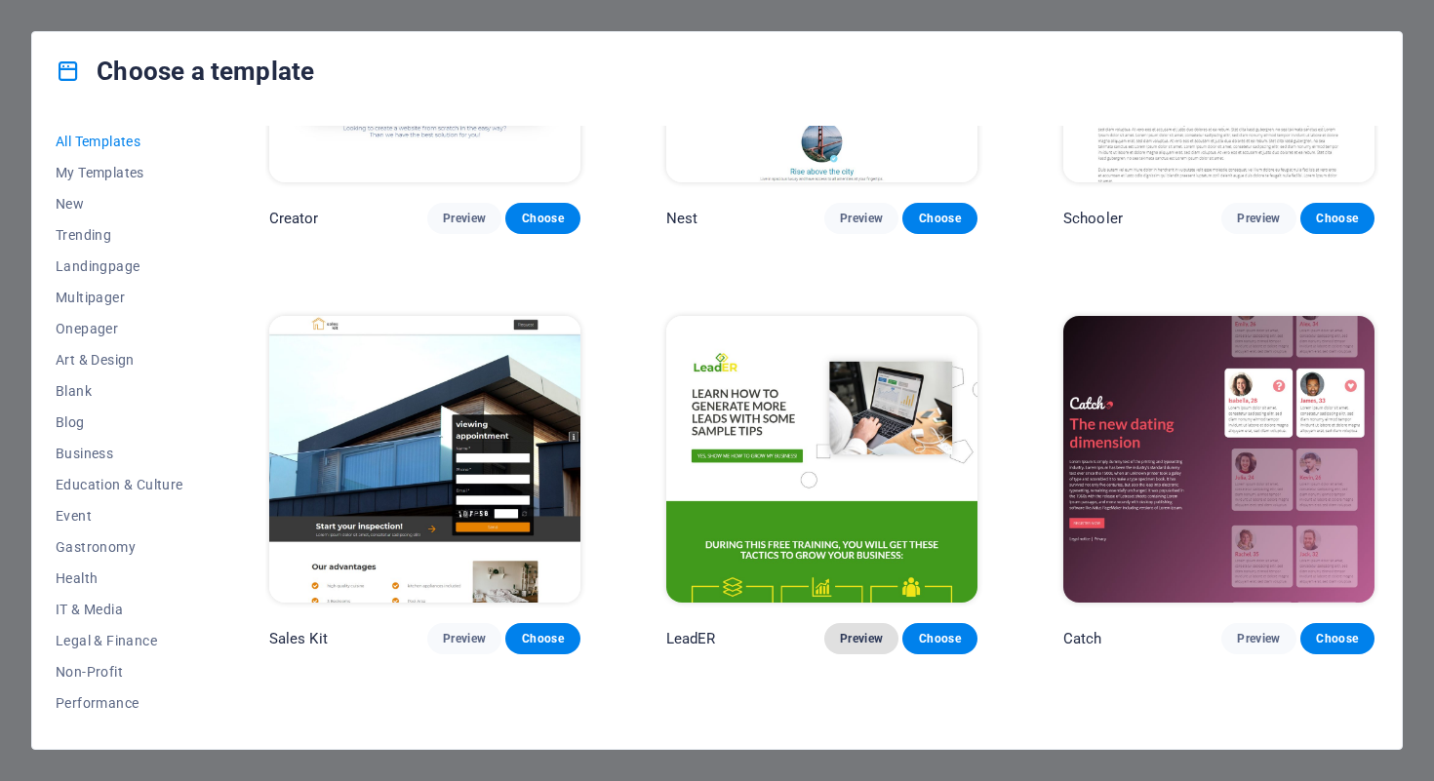
click at [862, 631] on span "Preview" at bounding box center [861, 639] width 43 height 16
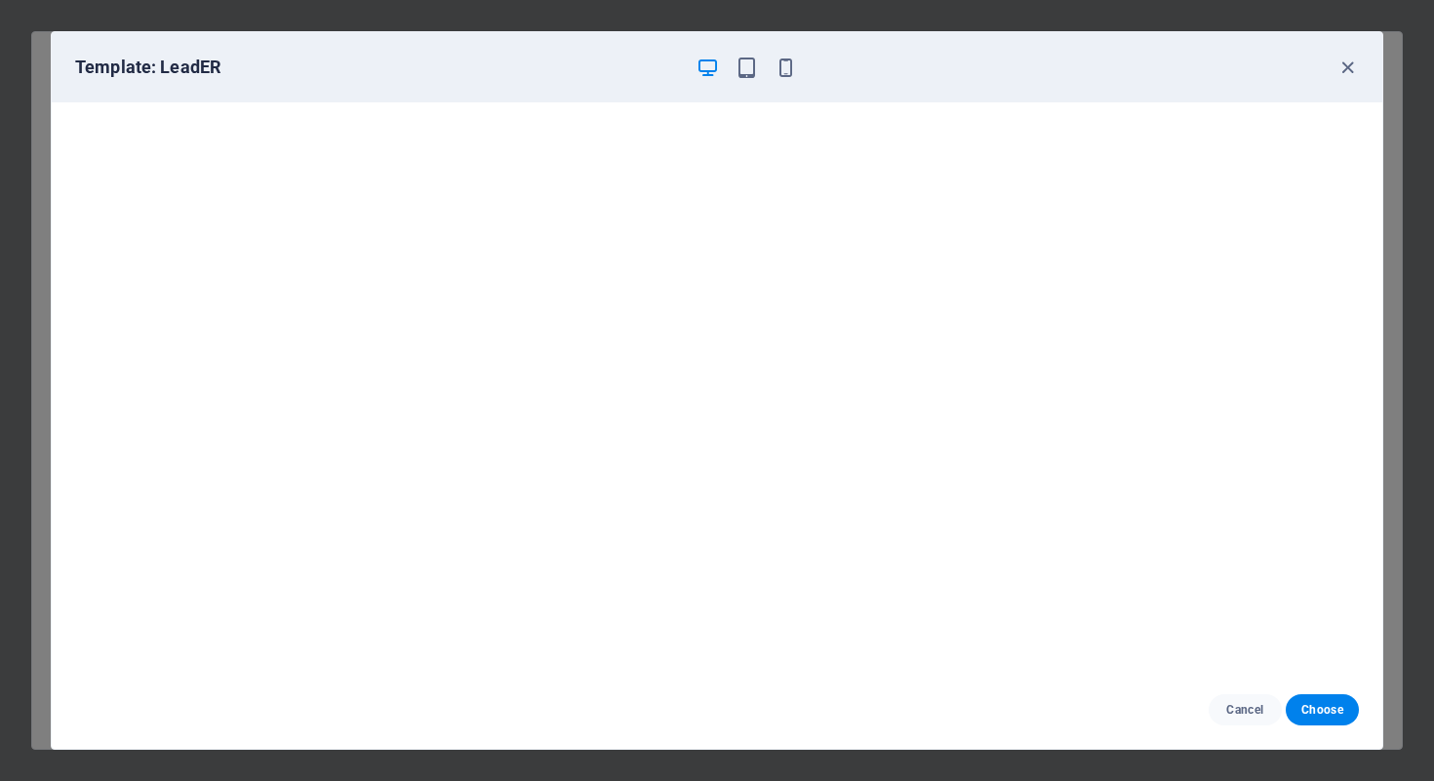
scroll to position [4, 0]
click at [1350, 74] on icon "button" at bounding box center [1348, 68] width 22 height 22
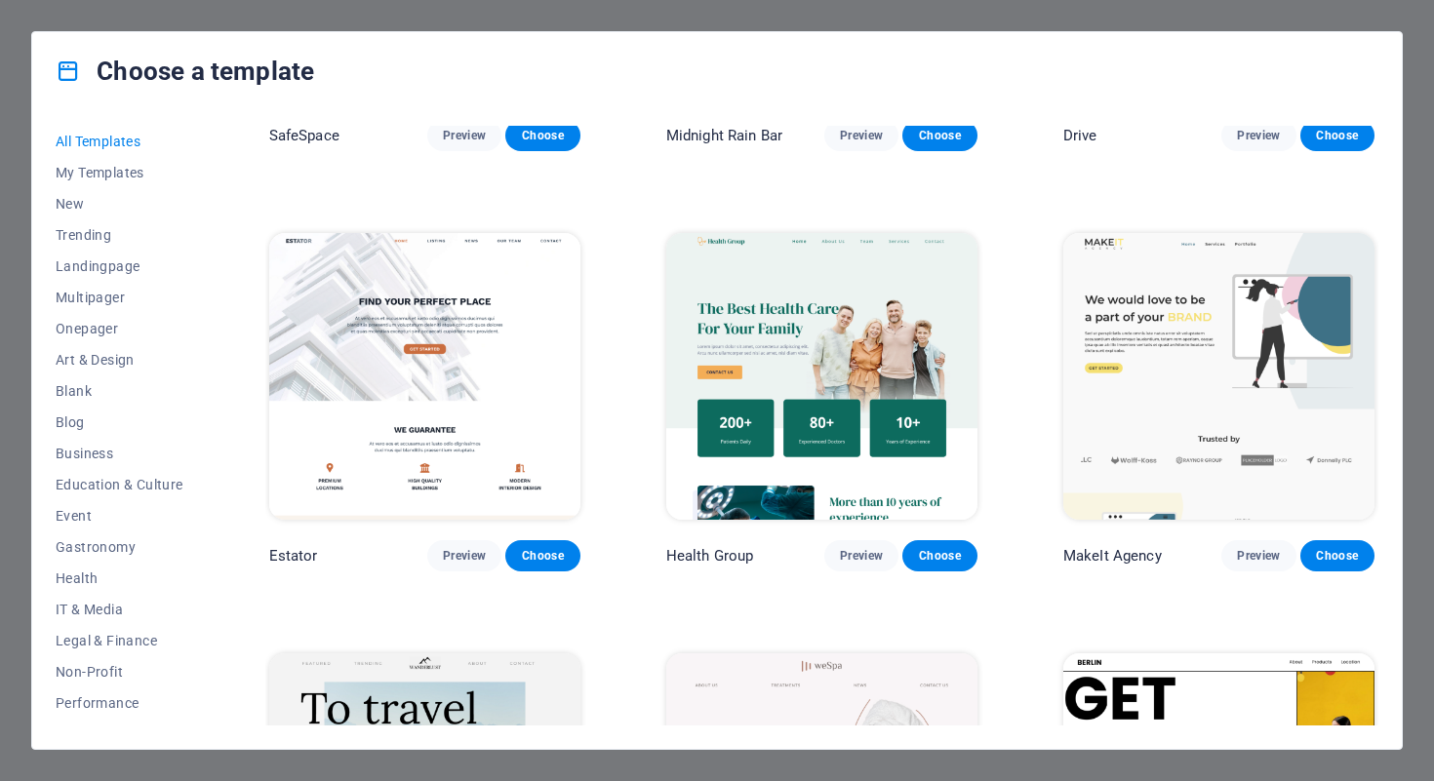
scroll to position [4100, 0]
click at [1253, 549] on span "Preview" at bounding box center [1258, 557] width 43 height 16
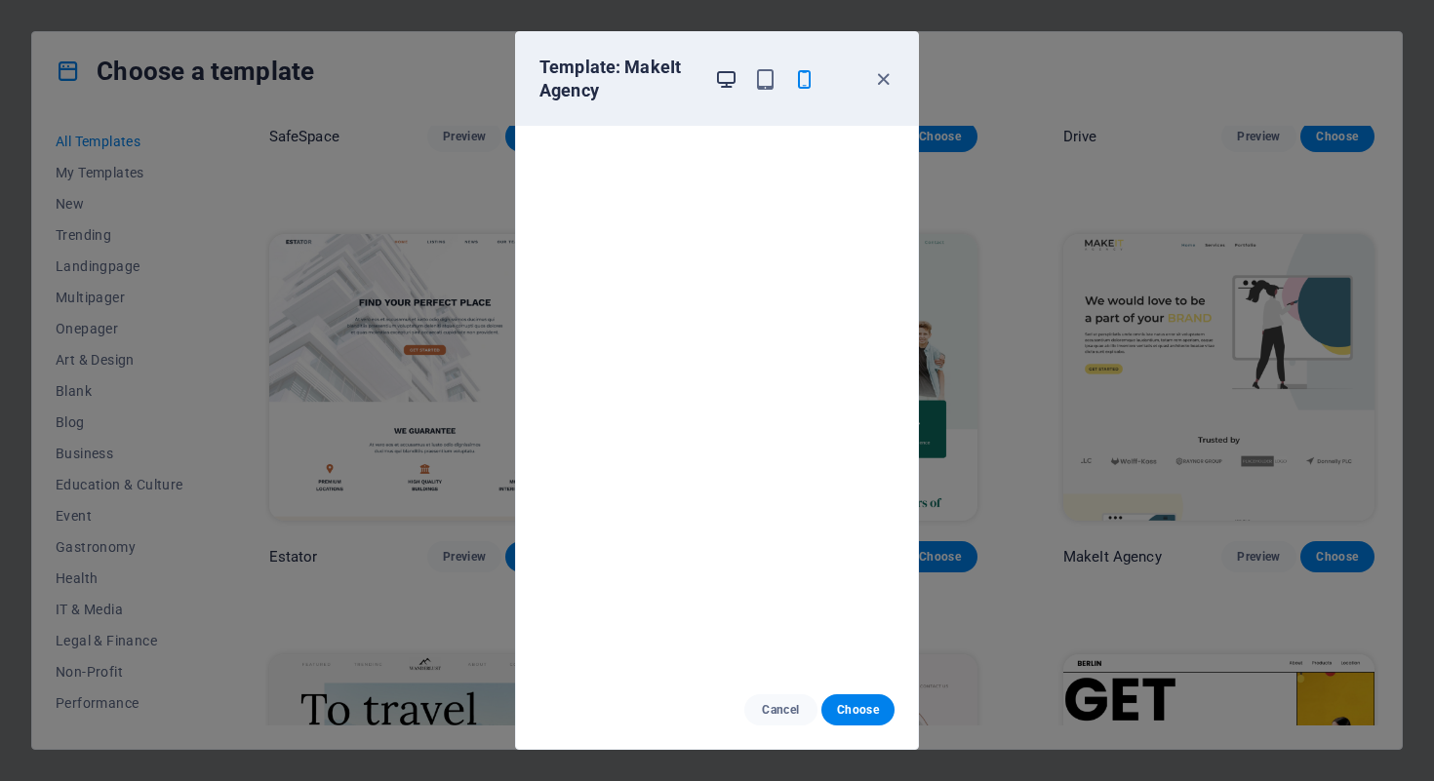
click at [719, 69] on icon "button" at bounding box center [726, 79] width 22 height 22
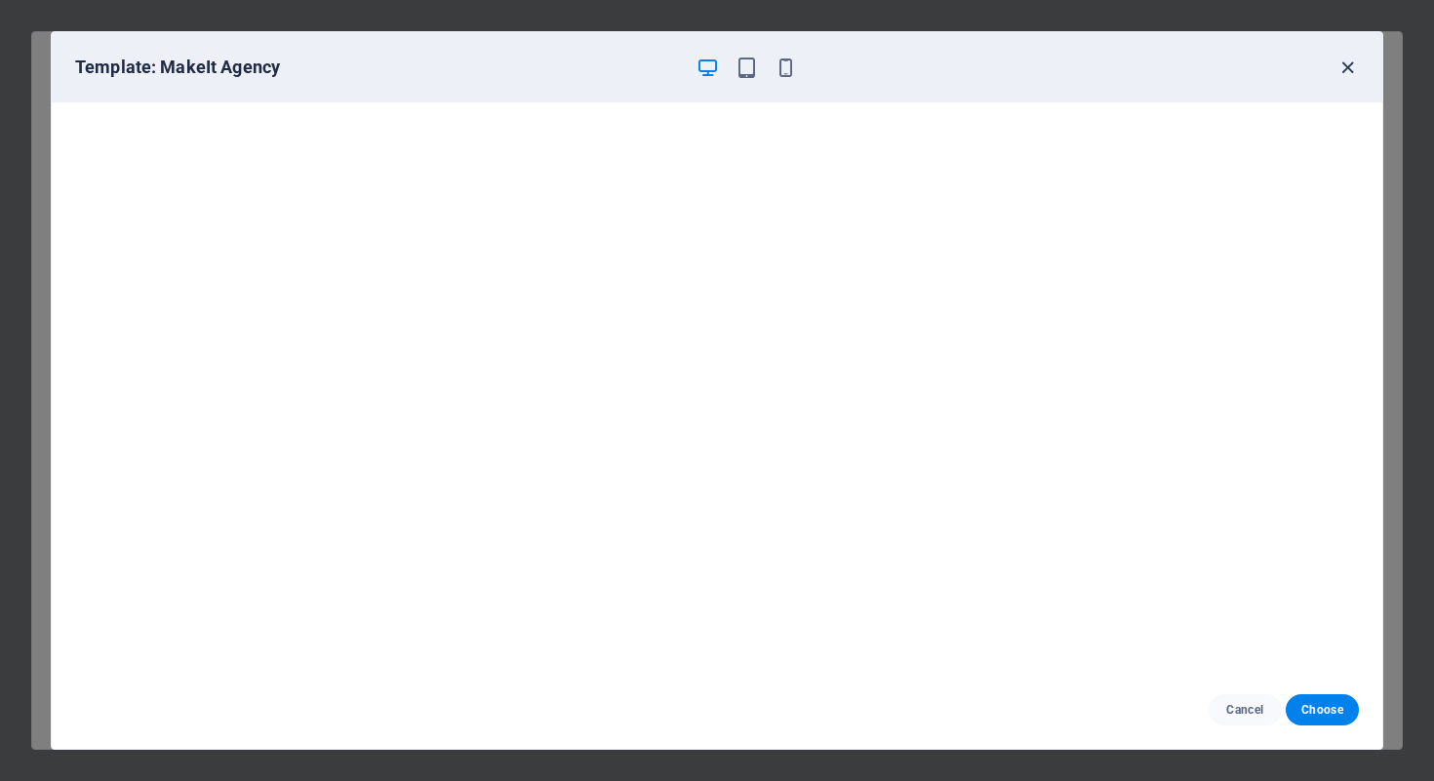
click at [1346, 71] on icon "button" at bounding box center [1348, 68] width 22 height 22
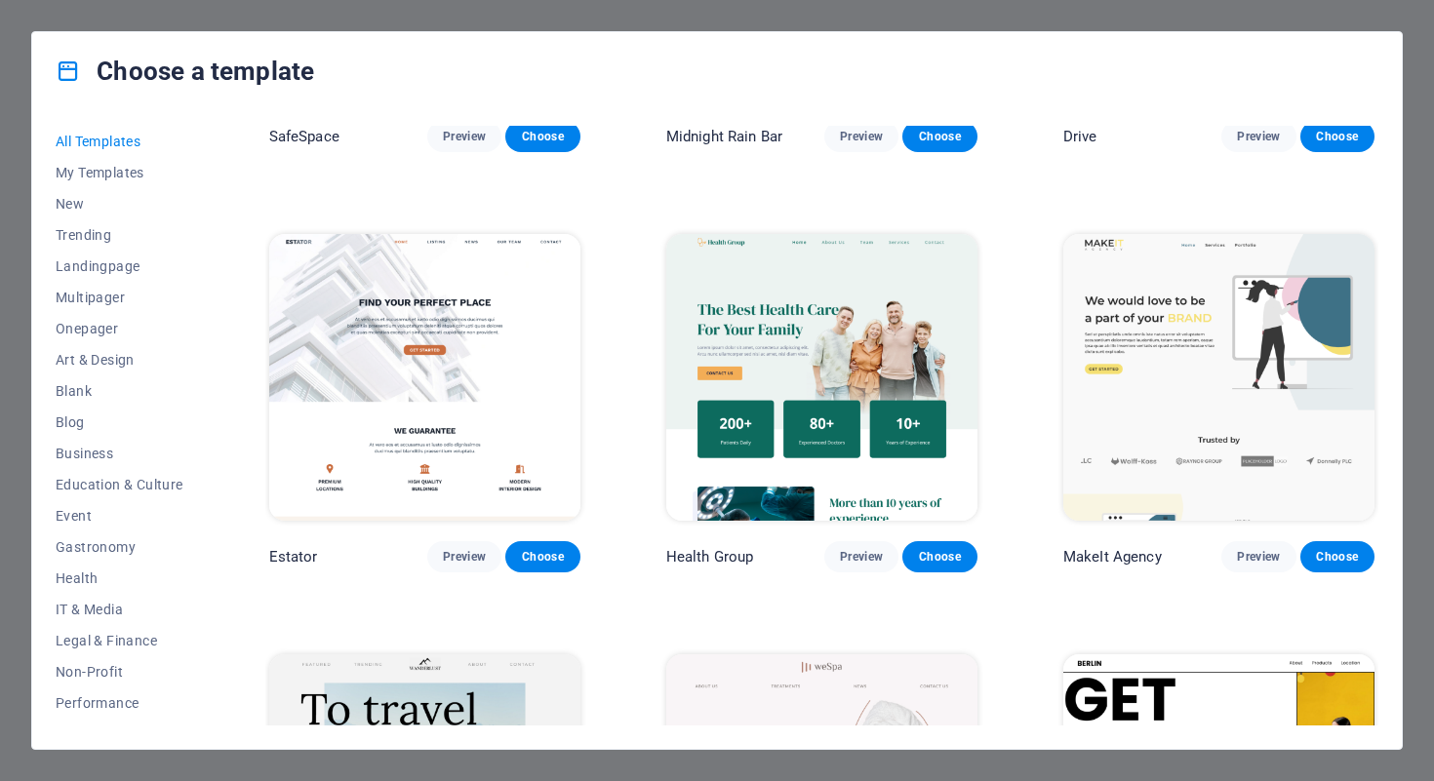
click at [1309, 70] on div "Choose a template" at bounding box center [717, 71] width 1370 height 78
click at [1234, 0] on div "Choose a template All Templates My Templates New Trending Landingpage Multipage…" at bounding box center [717, 390] width 1434 height 781
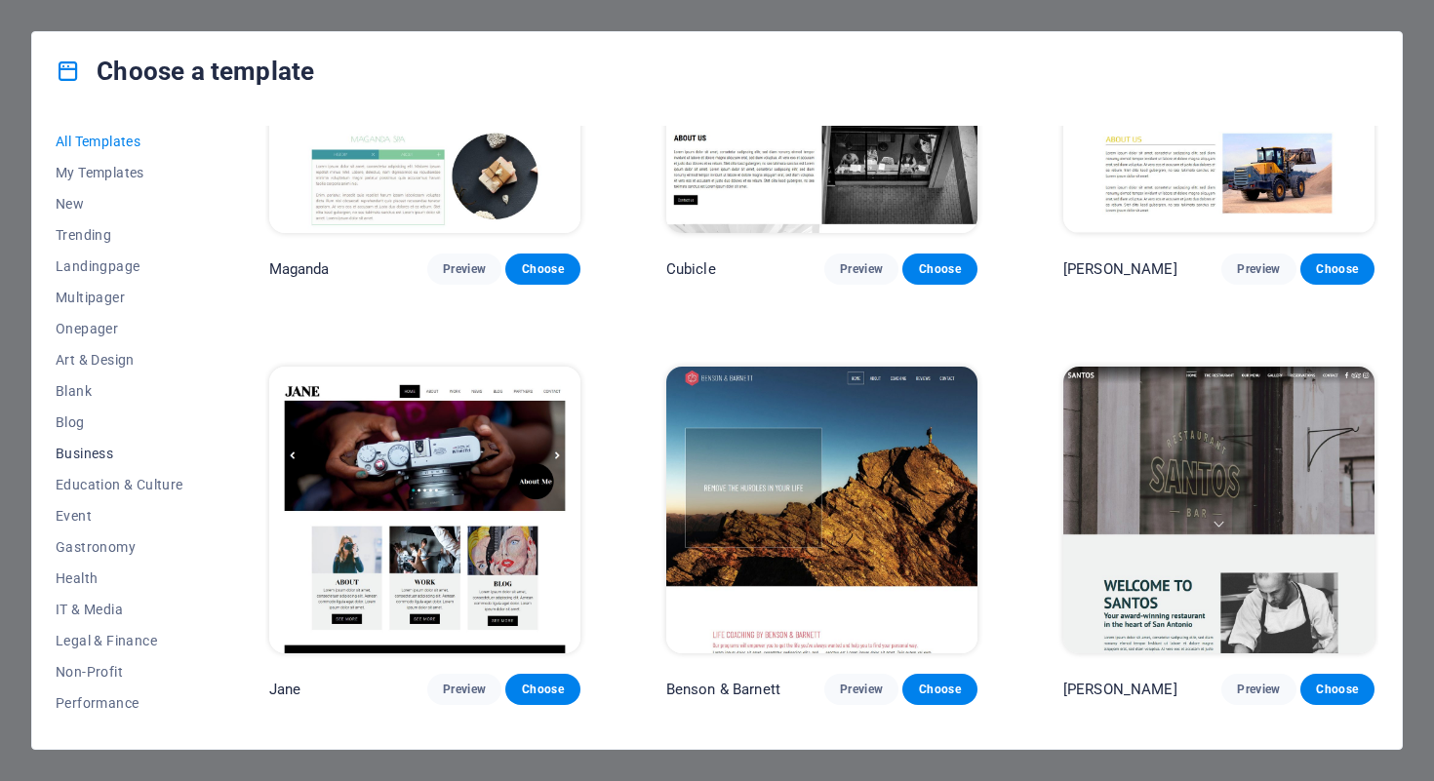
scroll to position [19425, 0]
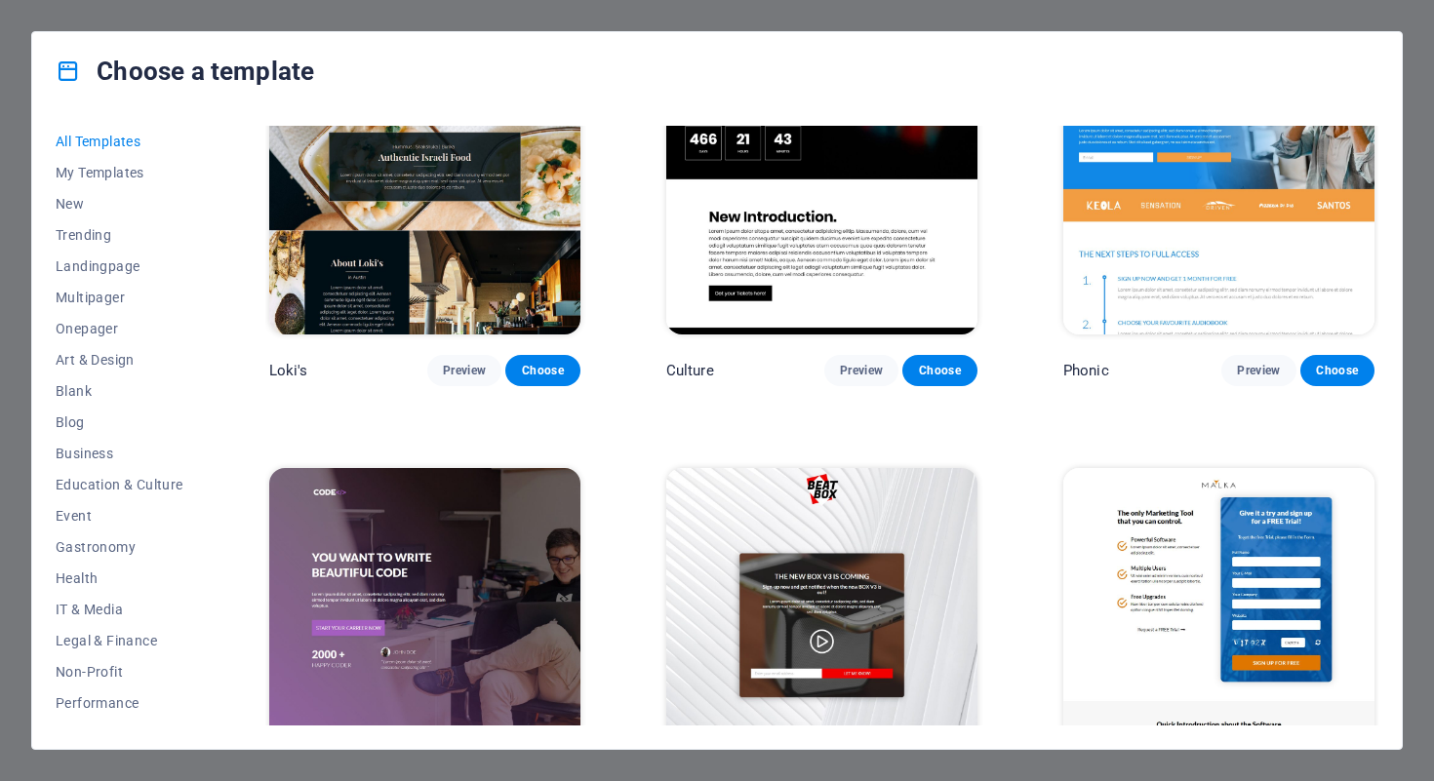
click at [45, 28] on div "Choose a template All Templates My Templates New Trending Landingpage Multipage…" at bounding box center [717, 390] width 1434 height 781
click at [46, 19] on div "Choose a template All Templates My Templates New Trending Landingpage Multipage…" at bounding box center [717, 390] width 1434 height 781
